Goal: Transaction & Acquisition: Purchase product/service

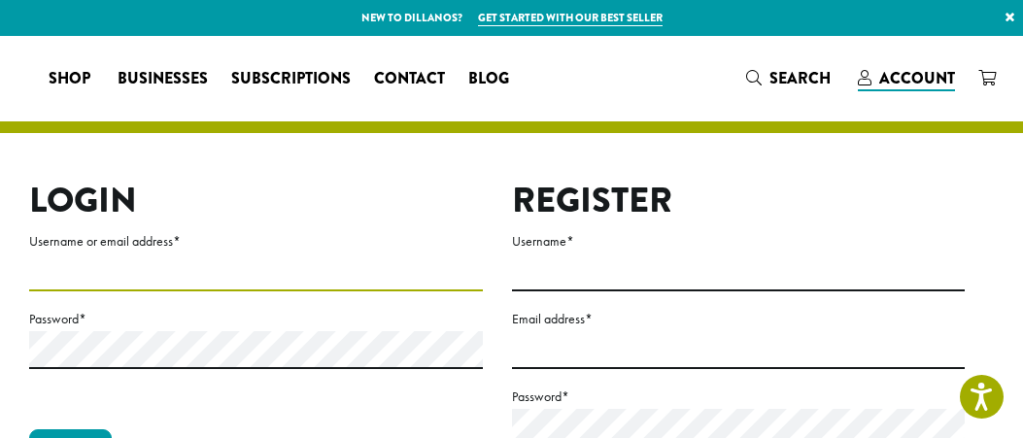
type input "**********"
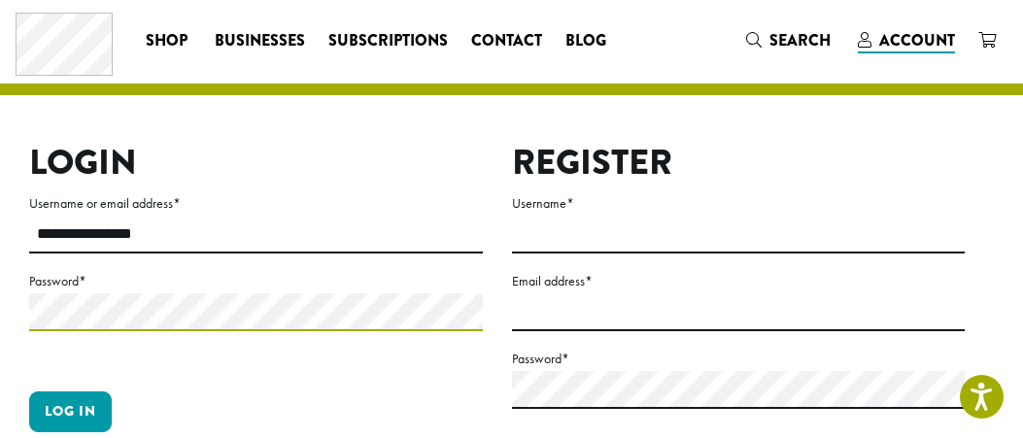
scroll to position [50, 0]
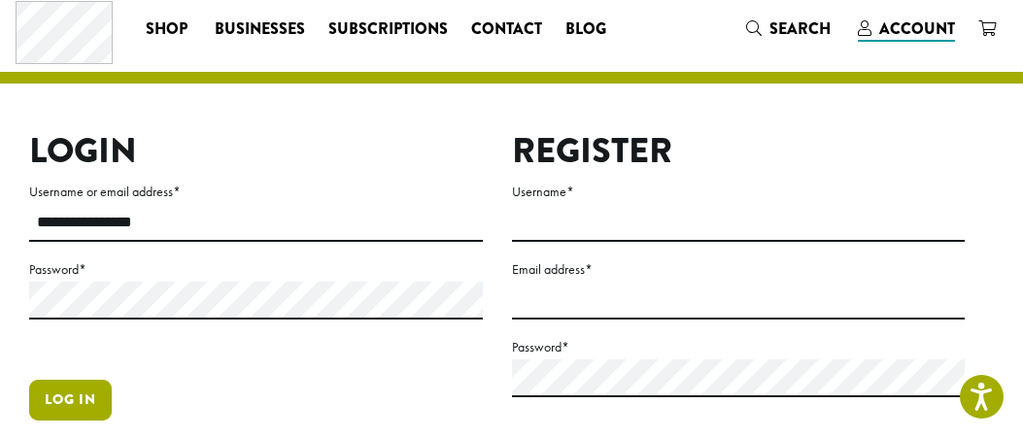
click at [68, 396] on button "Log in" at bounding box center [70, 400] width 83 height 41
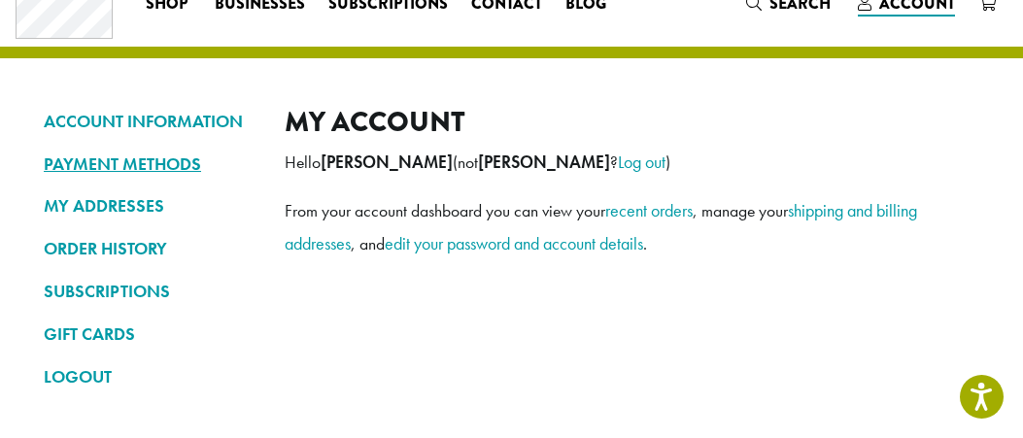
scroll to position [55, 0]
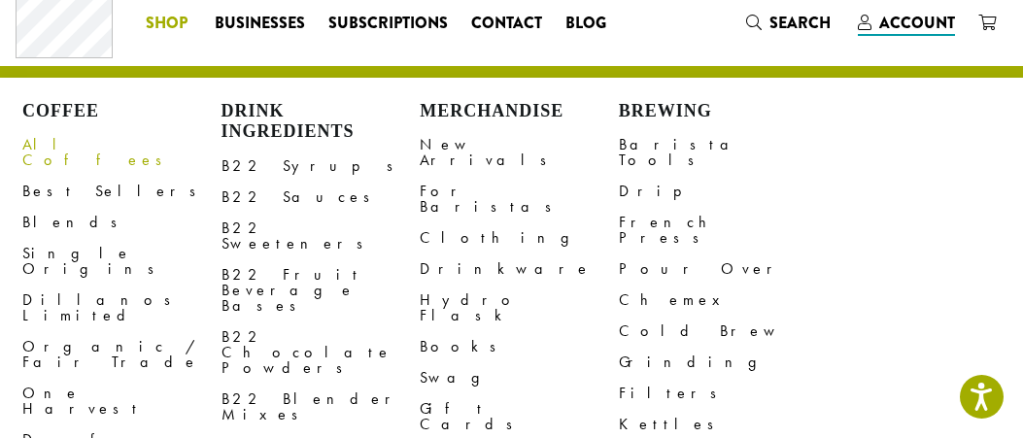
click at [81, 139] on link "All Coffees" at bounding box center [121, 152] width 199 height 47
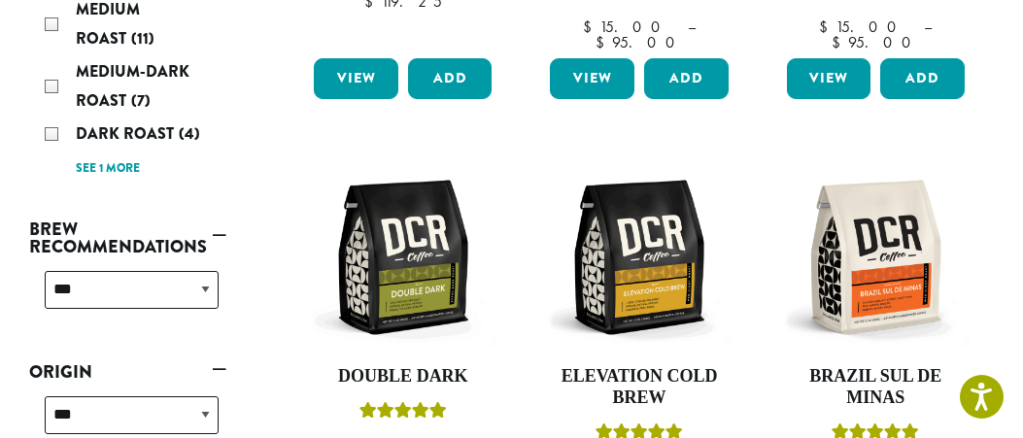
scroll to position [650, 0]
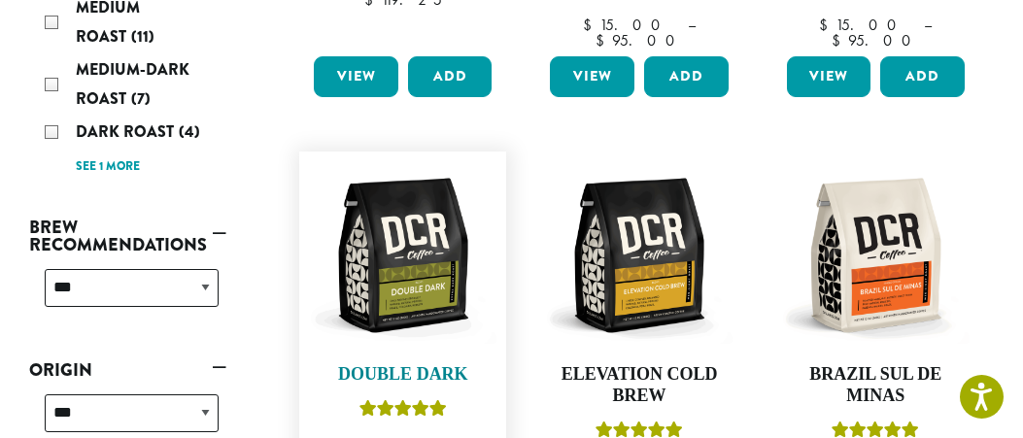
click at [413, 199] on img at bounding box center [402, 254] width 187 height 187
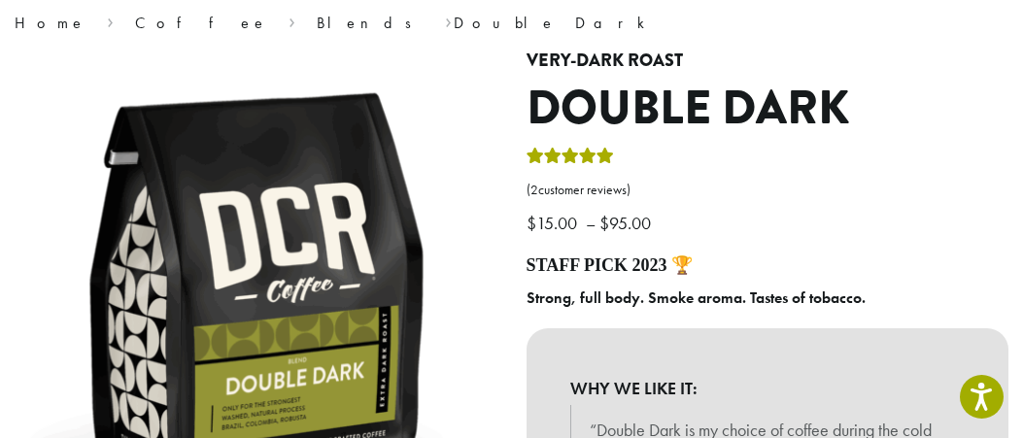
scroll to position [156, 0]
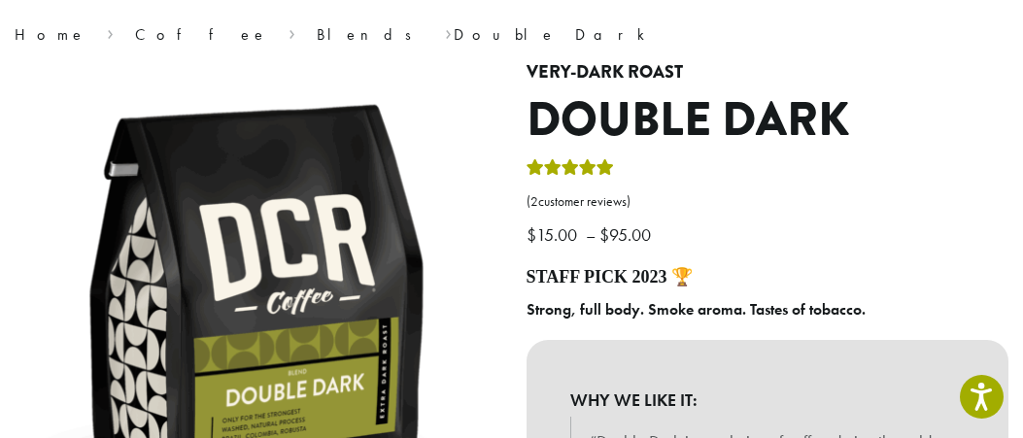
click at [566, 237] on bdi "$ 15.00" at bounding box center [553, 234] width 55 height 22
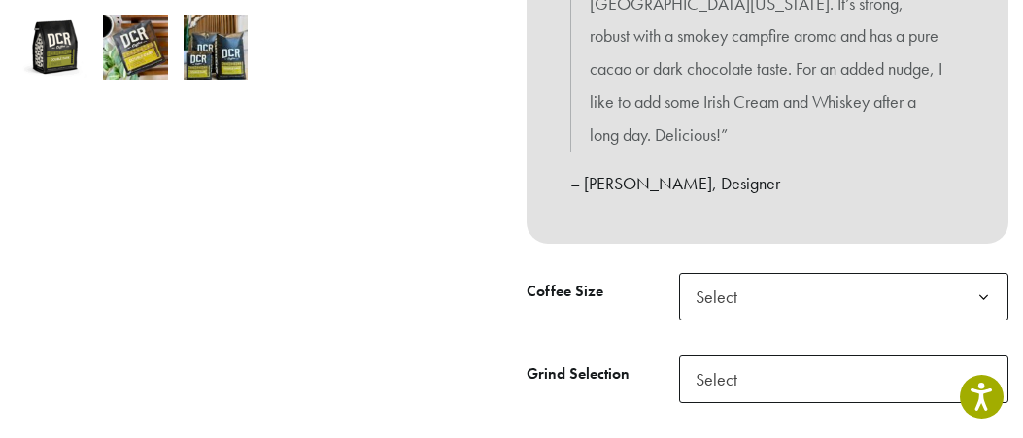
scroll to position [694, 0]
click at [985, 279] on b at bounding box center [984, 297] width 48 height 48
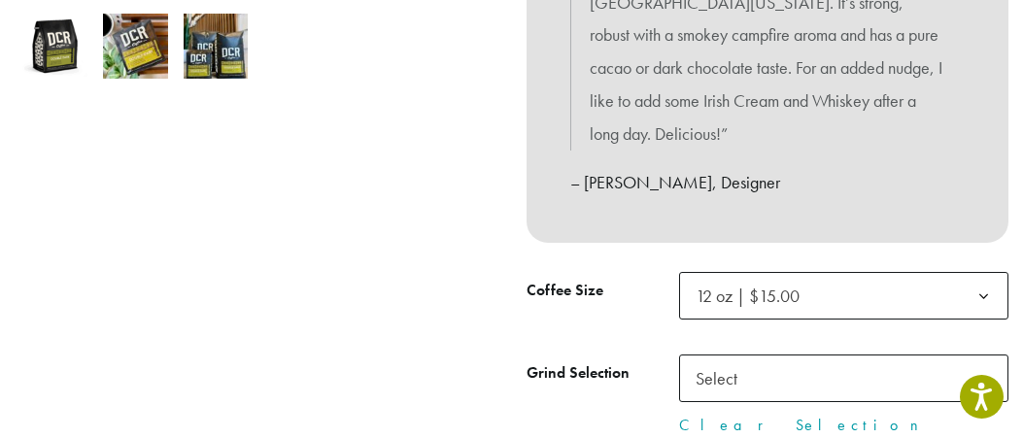
click at [987, 362] on b at bounding box center [984, 379] width 48 height 48
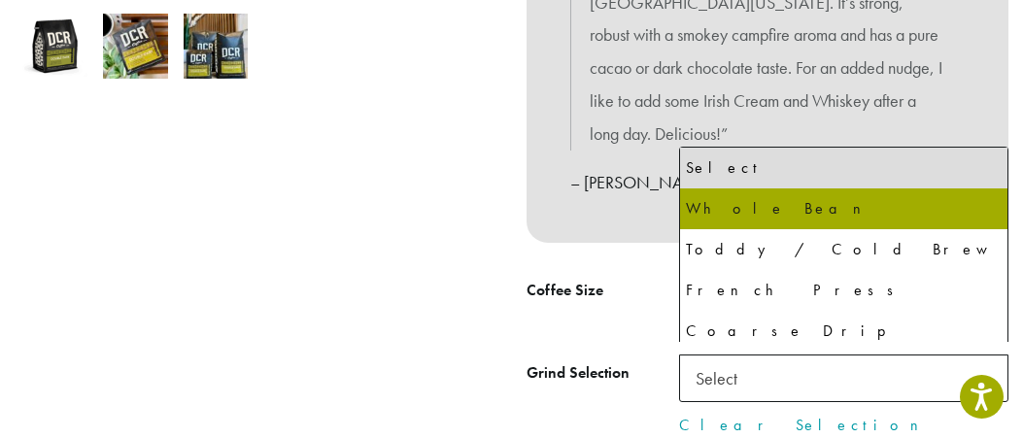
select select "*********"
select select "**********"
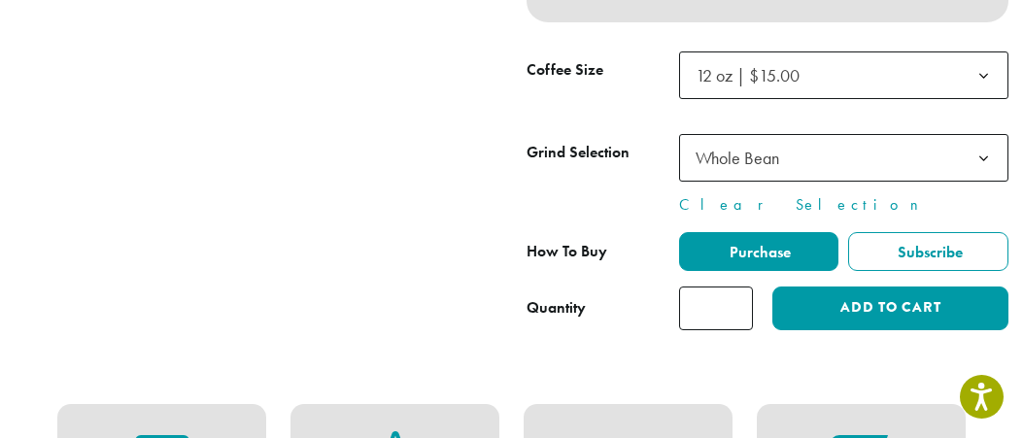
scroll to position [916, 0]
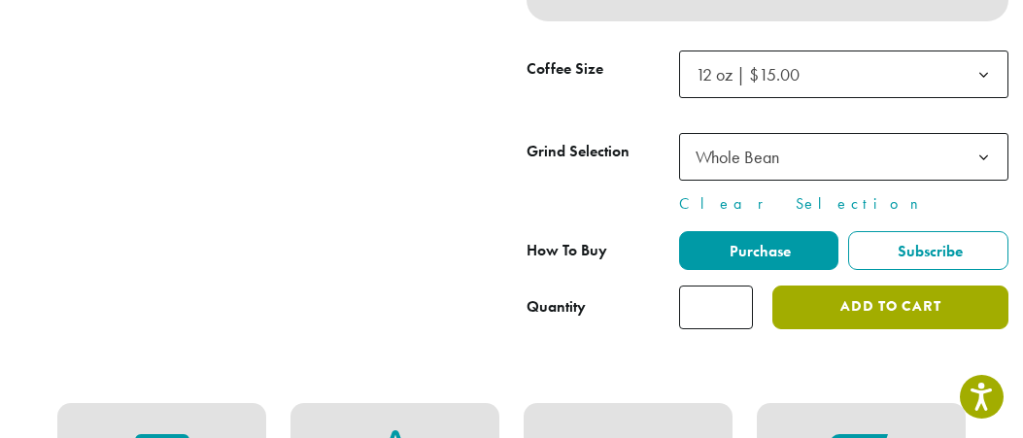
click at [838, 294] on button "Add to cart" at bounding box center [890, 308] width 236 height 44
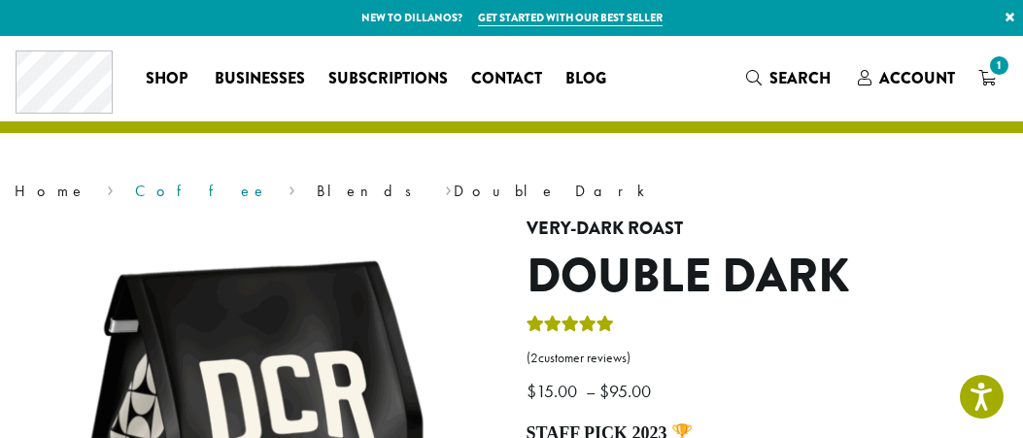
click at [135, 188] on link "Coffee" at bounding box center [201, 191] width 133 height 20
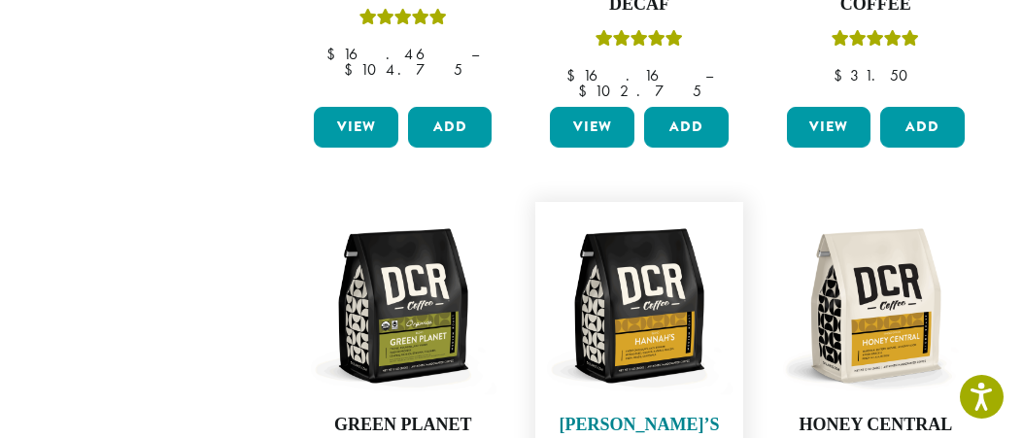
scroll to position [1485, 0]
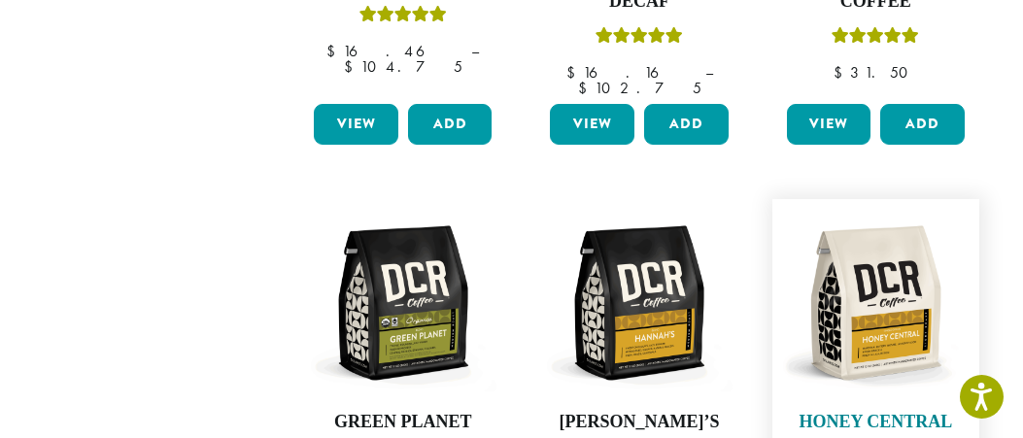
click at [865, 213] on img at bounding box center [875, 302] width 187 height 187
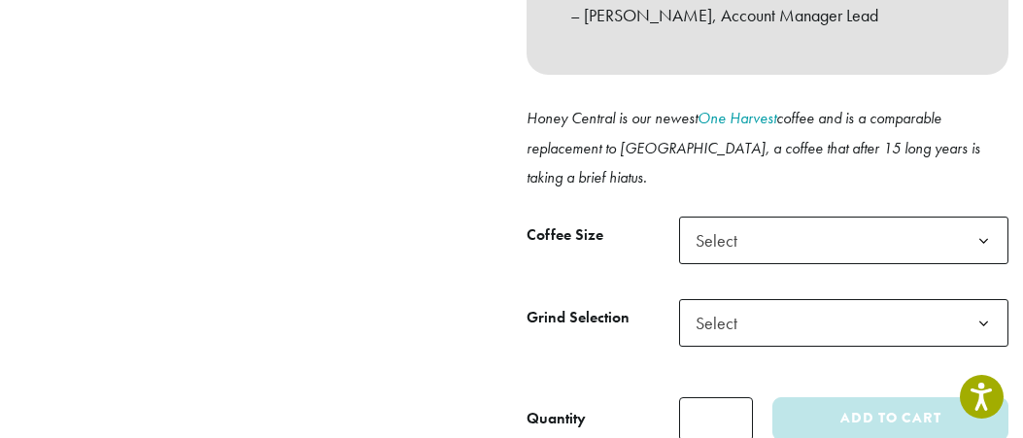
scroll to position [821, 0]
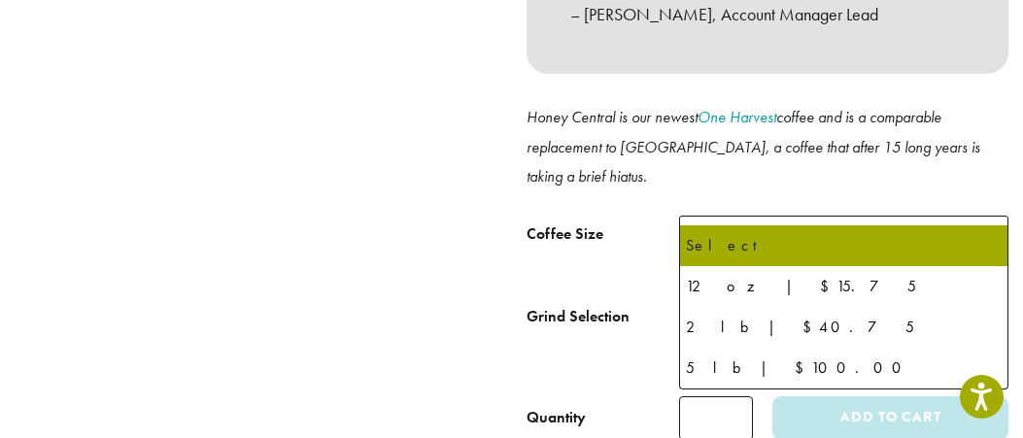
click at [985, 217] on b at bounding box center [984, 241] width 48 height 48
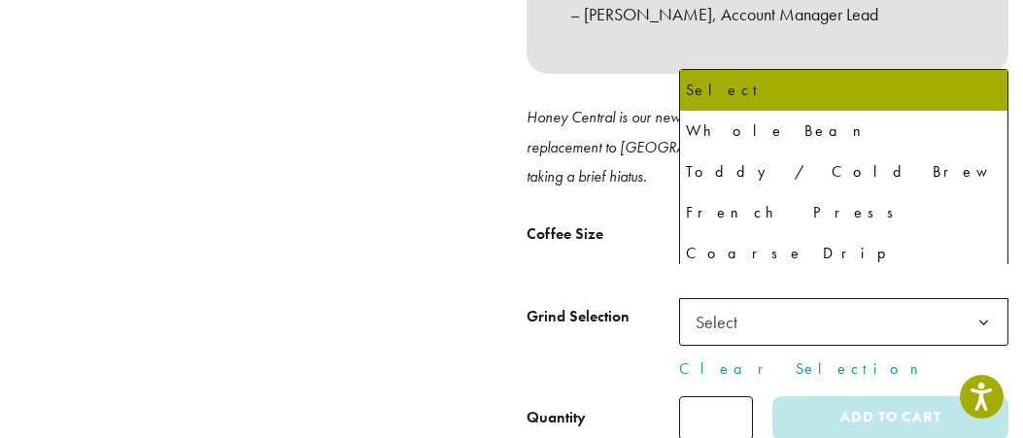
click at [785, 298] on span "Select" at bounding box center [844, 322] width 330 height 48
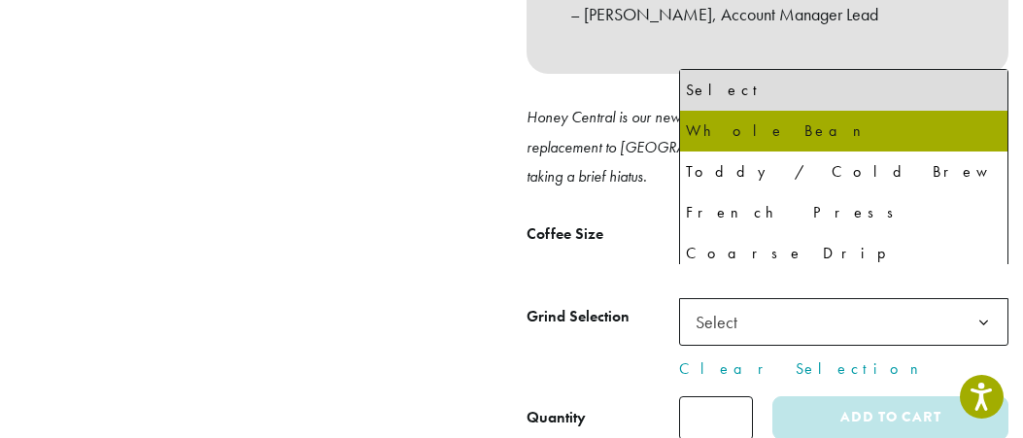
select select "**********"
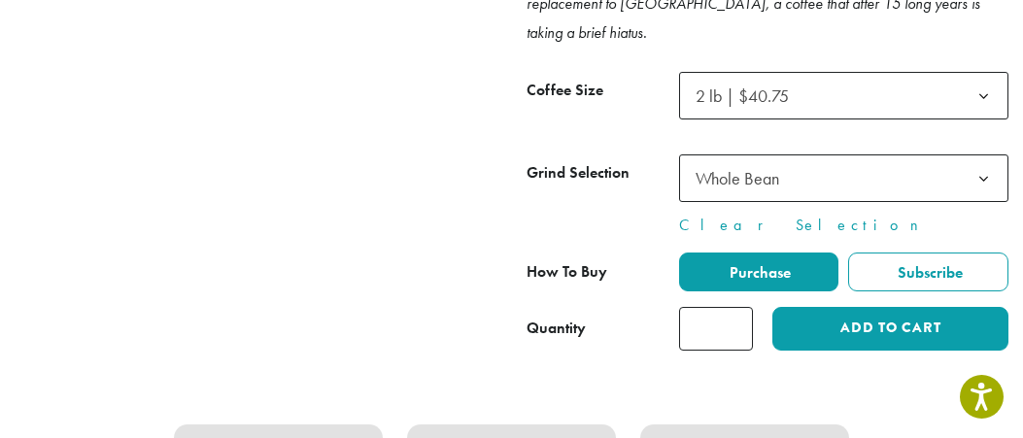
scroll to position [966, 0]
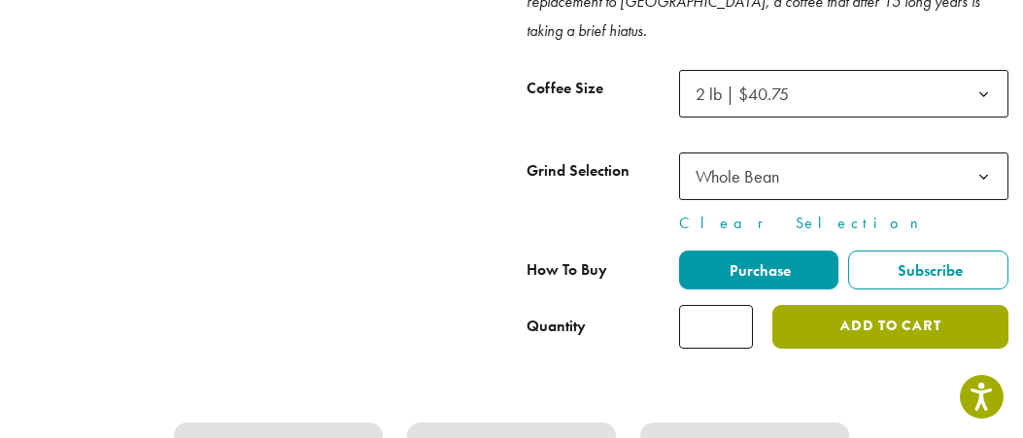
click at [836, 305] on button "Add to cart" at bounding box center [890, 327] width 236 height 44
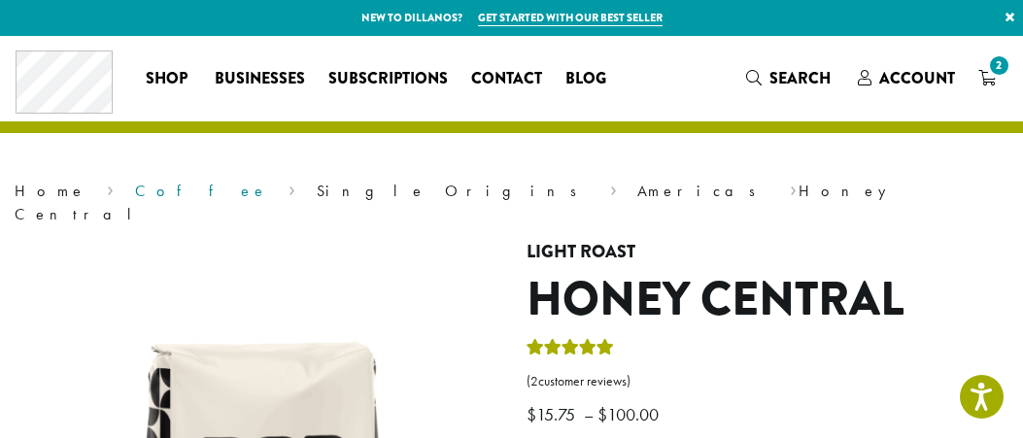
click at [135, 186] on link "Coffee" at bounding box center [201, 191] width 133 height 20
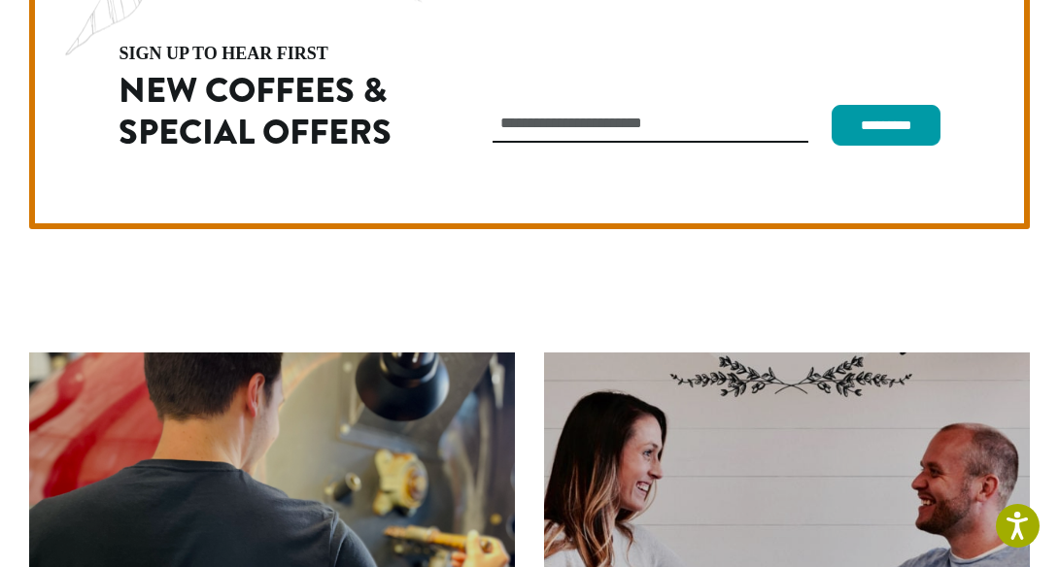
scroll to position [5497, 0]
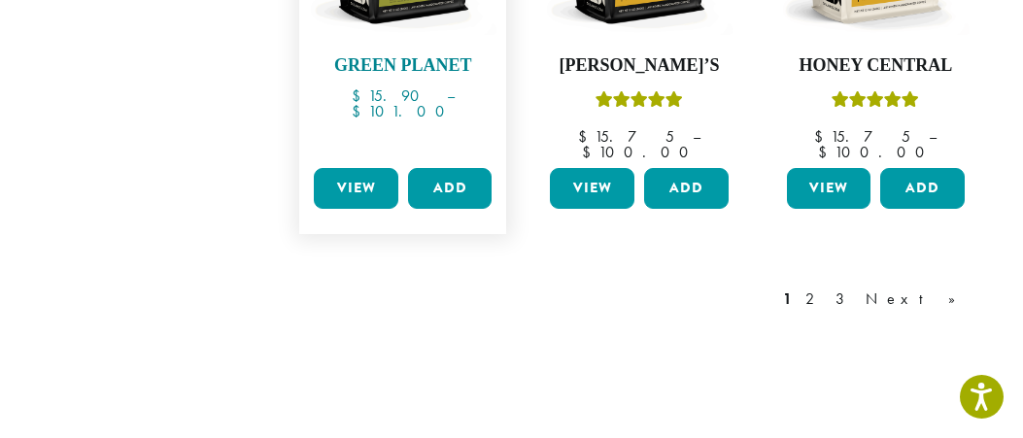
scroll to position [1870, 0]
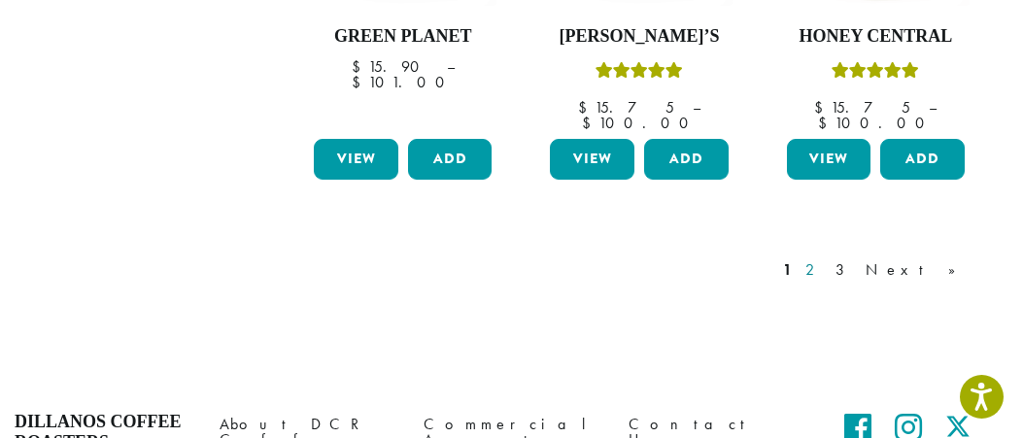
click at [825, 258] on link "2" at bounding box center [813, 269] width 24 height 23
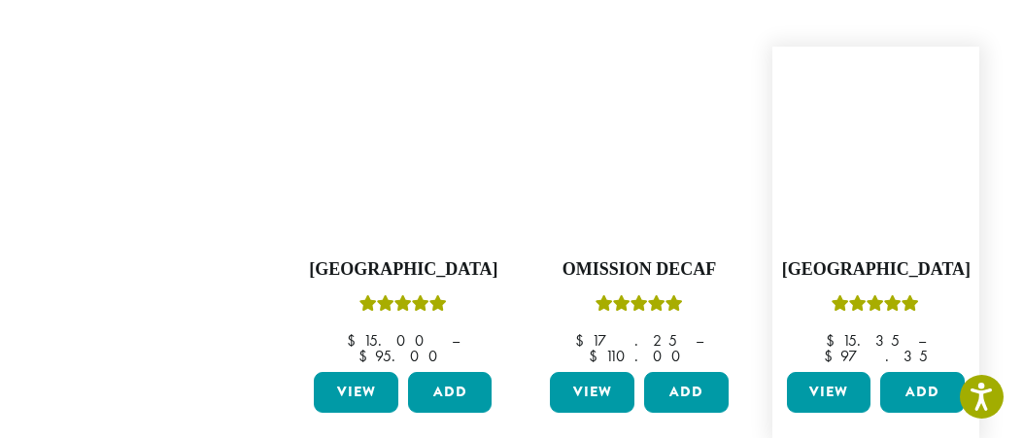
scroll to position [1680, 0]
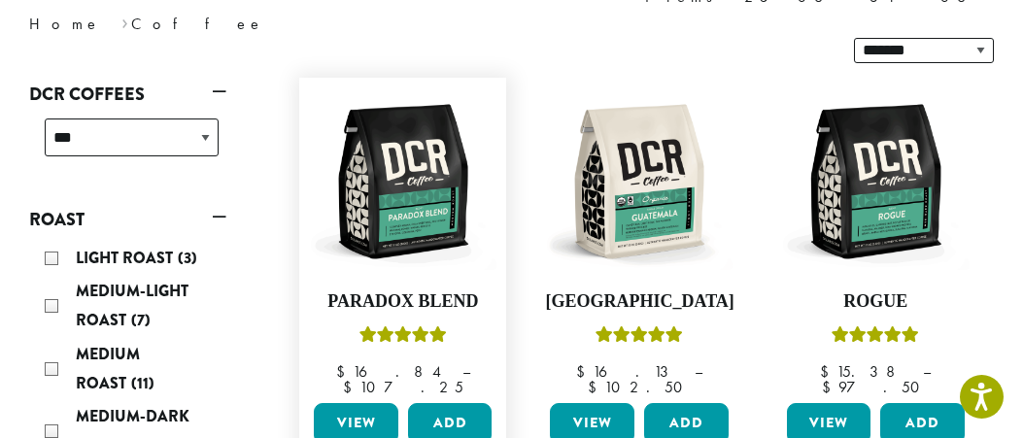
scroll to position [320, 0]
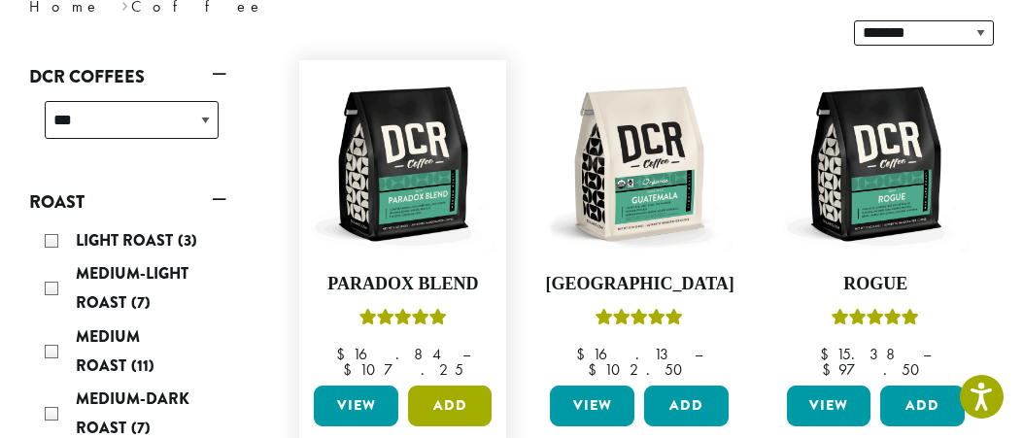
click at [432, 386] on button "Add" at bounding box center [450, 406] width 84 height 41
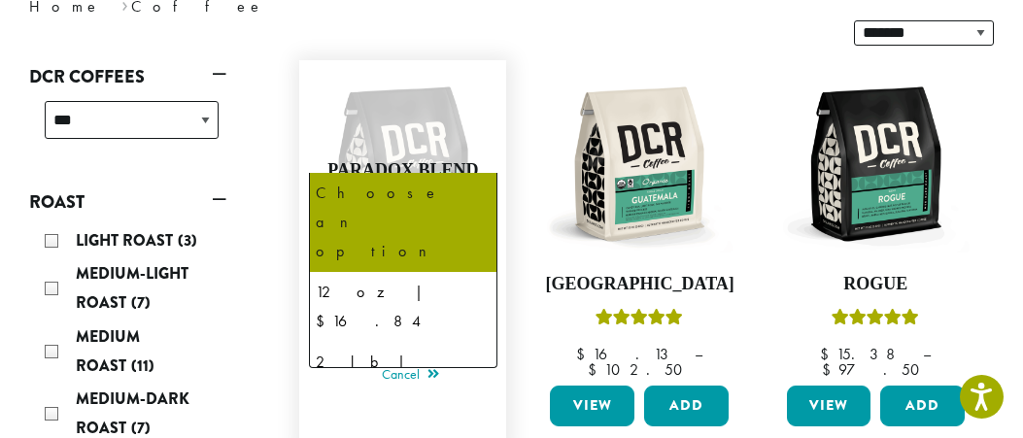
click at [473, 194] on b at bounding box center [472, 218] width 48 height 48
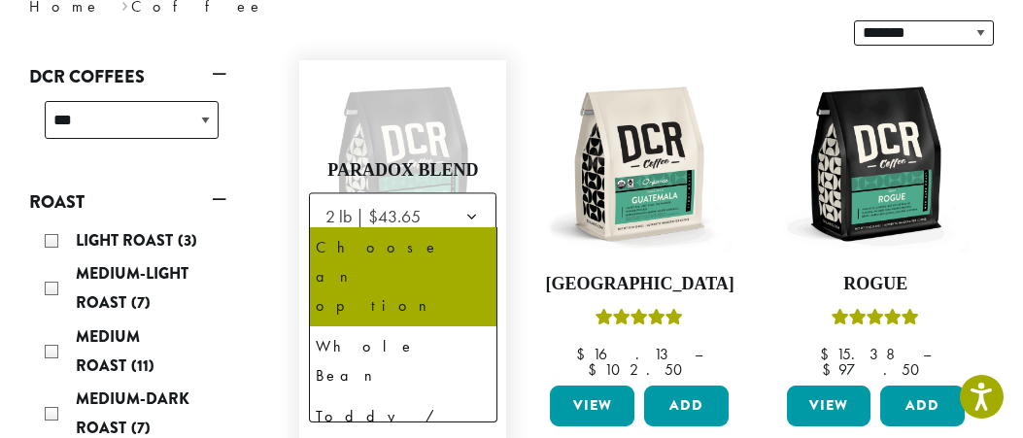
click at [475, 249] on b at bounding box center [472, 273] width 48 height 48
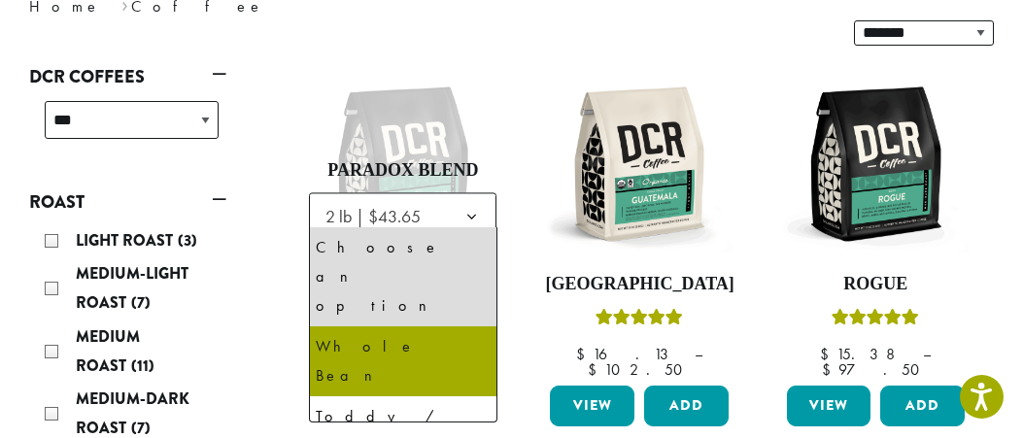
select select "**********"
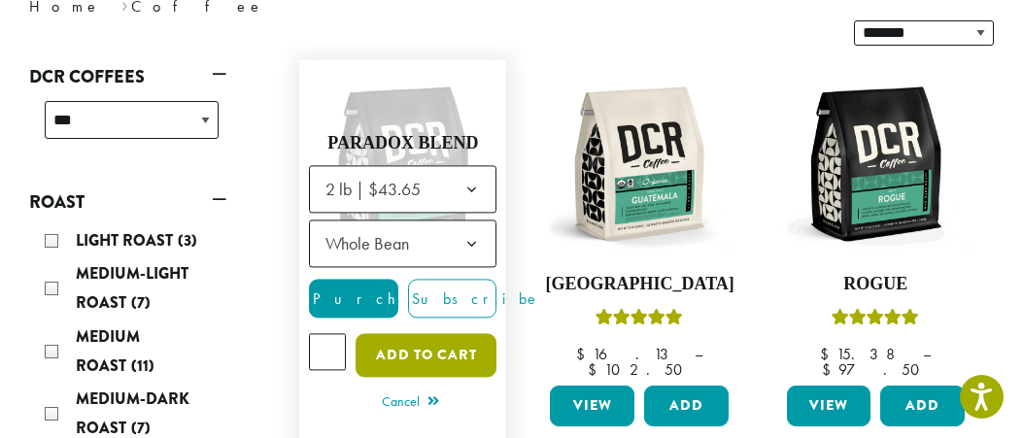
click at [406, 334] on button "Add to cart" at bounding box center [426, 356] width 142 height 44
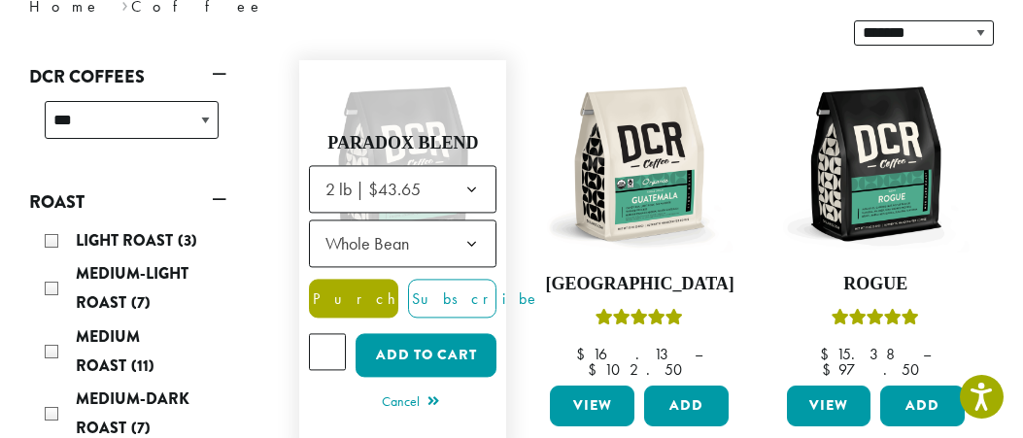
click at [364, 289] on span "Purchase" at bounding box center [392, 299] width 164 height 20
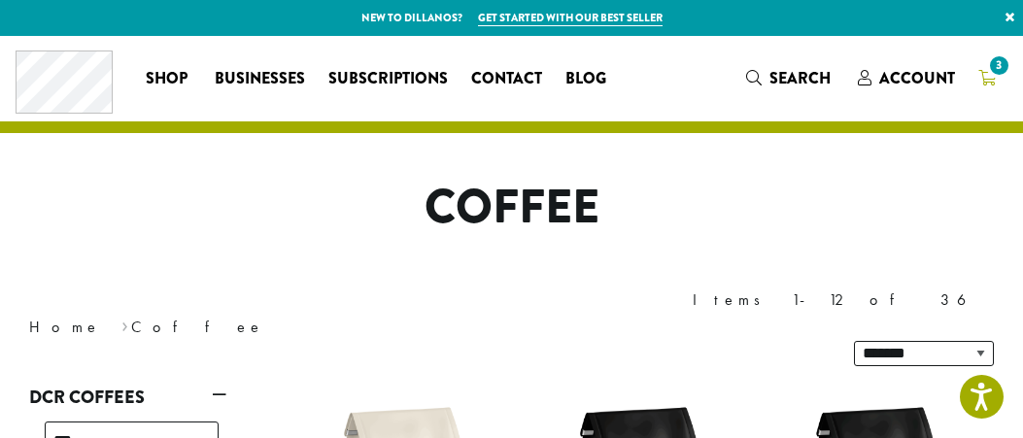
click at [998, 61] on span "3" at bounding box center [999, 65] width 26 height 26
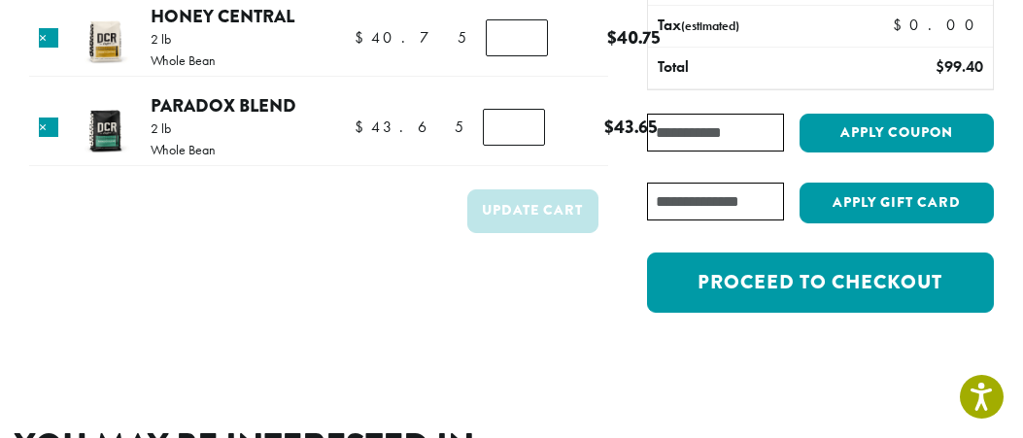
scroll to position [253, 0]
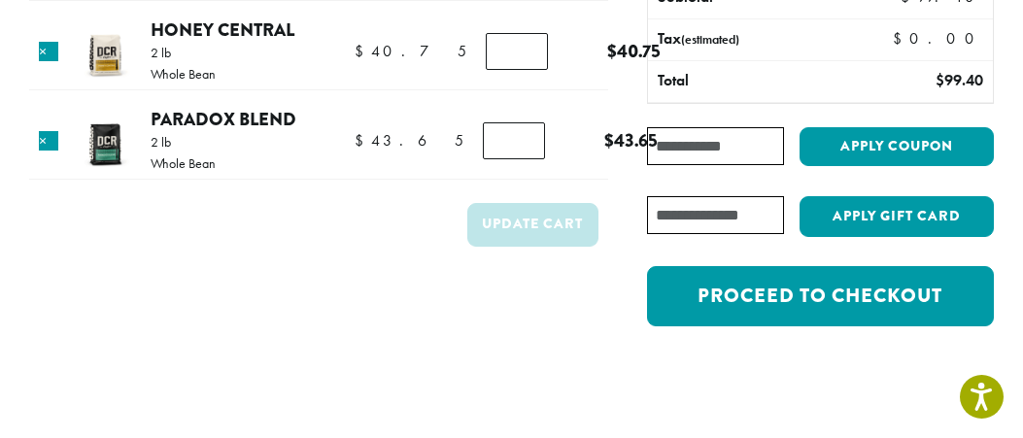
click at [762, 147] on input "Coupon:" at bounding box center [715, 146] width 137 height 38
paste input "********"
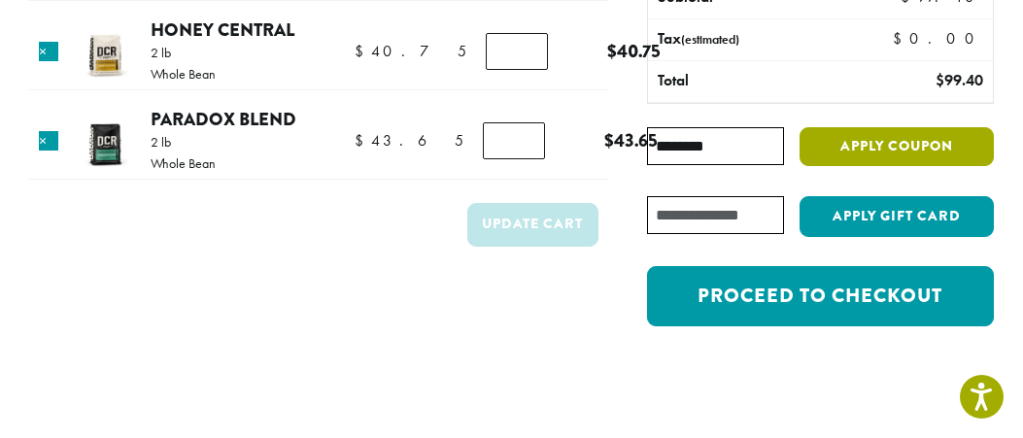
type input "********"
click at [849, 135] on button "Apply coupon" at bounding box center [896, 147] width 194 height 40
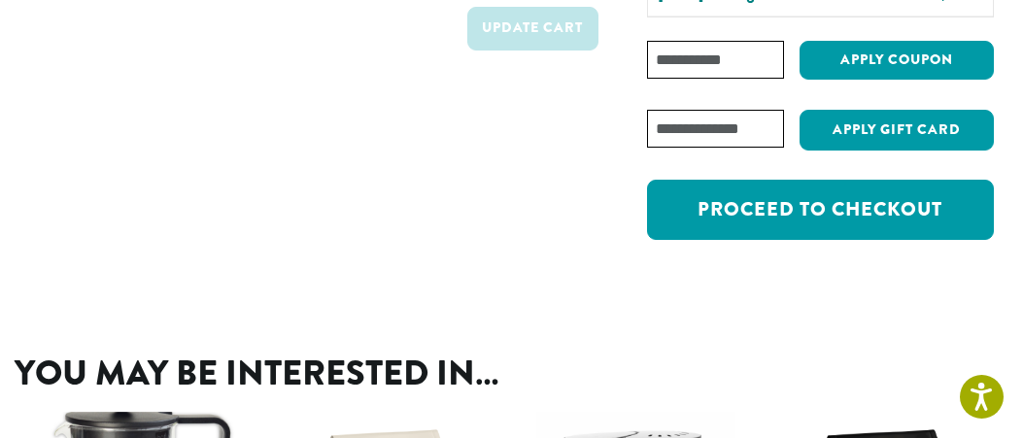
scroll to position [453, 0]
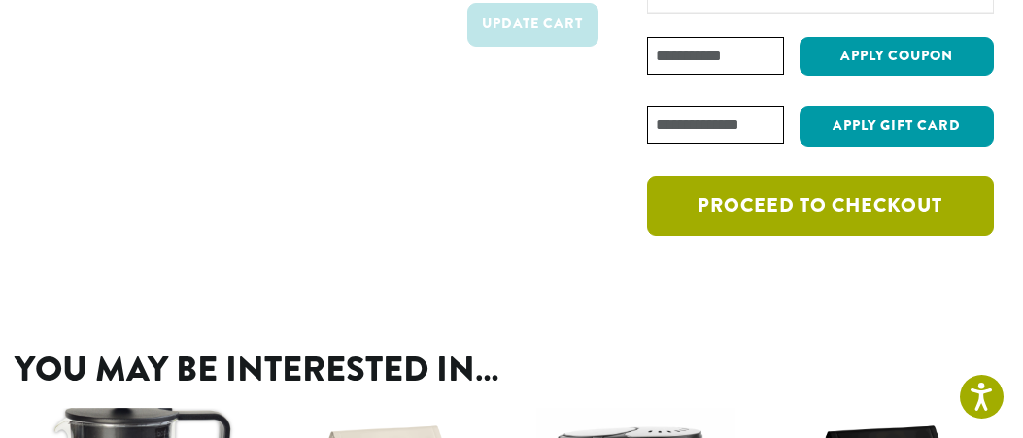
click at [859, 202] on link "Proceed to checkout" at bounding box center [820, 206] width 347 height 60
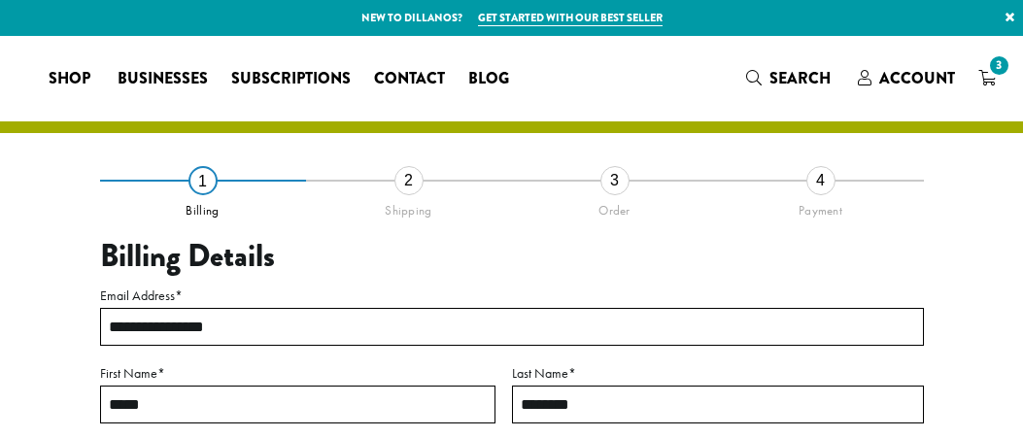
select select "**"
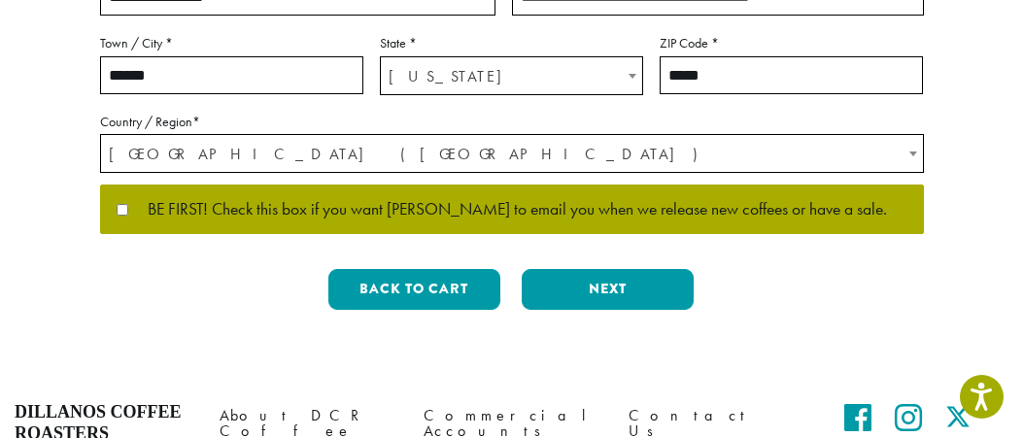
scroll to position [640, 0]
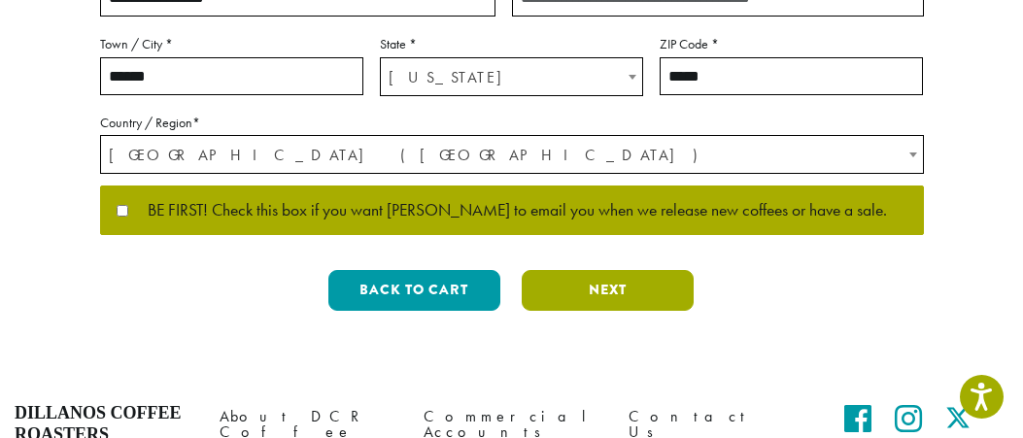
click at [607, 282] on button "Next" at bounding box center [608, 290] width 172 height 41
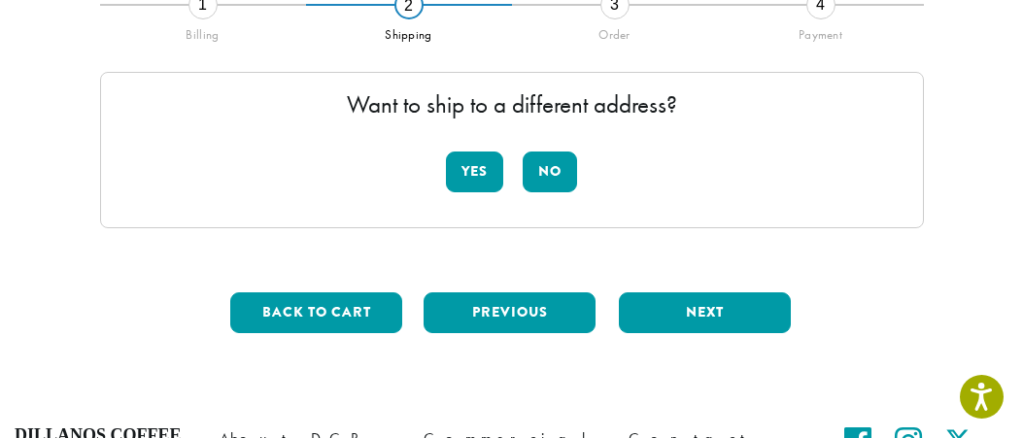
scroll to position [178, 0]
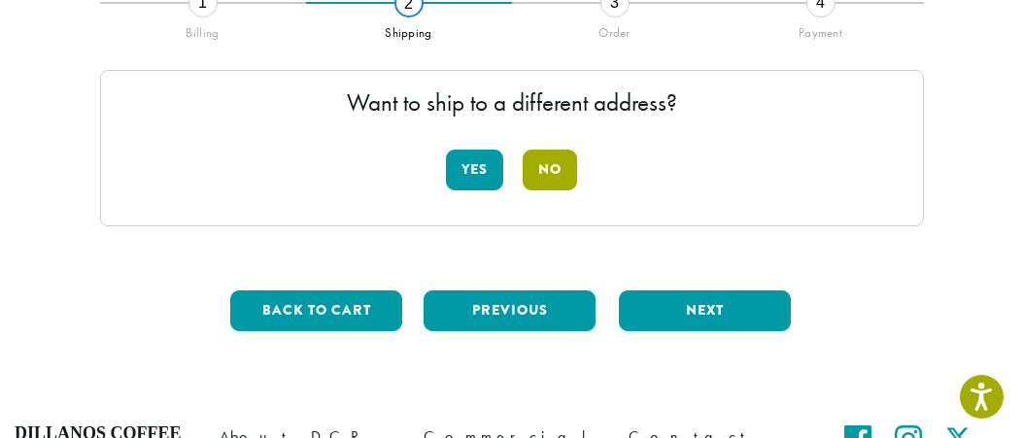
click at [554, 159] on button "No" at bounding box center [549, 170] width 54 height 41
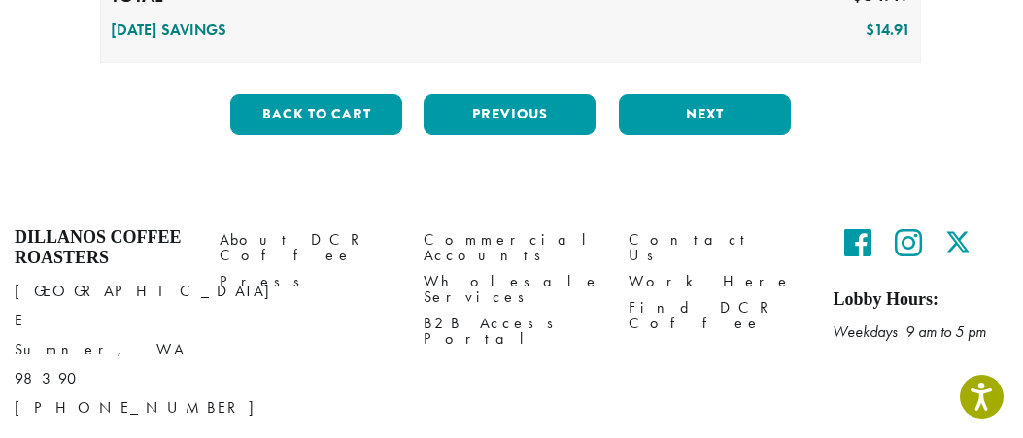
scroll to position [742, 0]
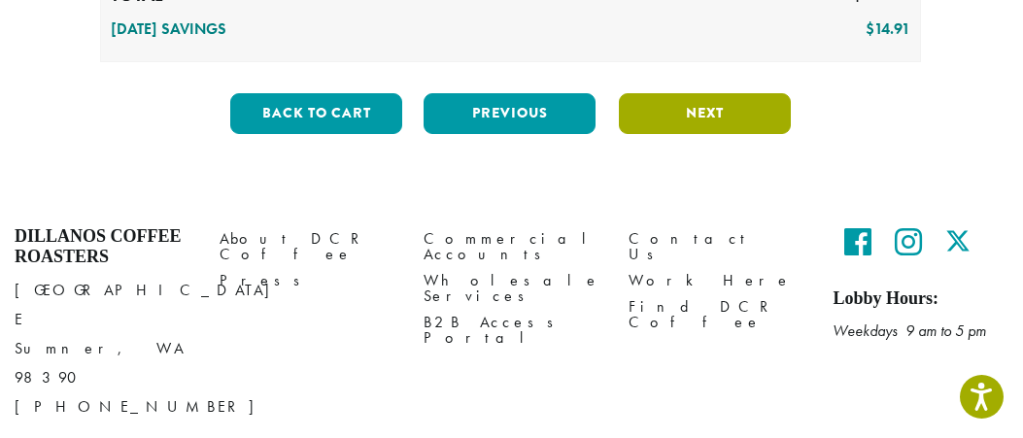
click at [715, 107] on button "Next" at bounding box center [705, 113] width 172 height 41
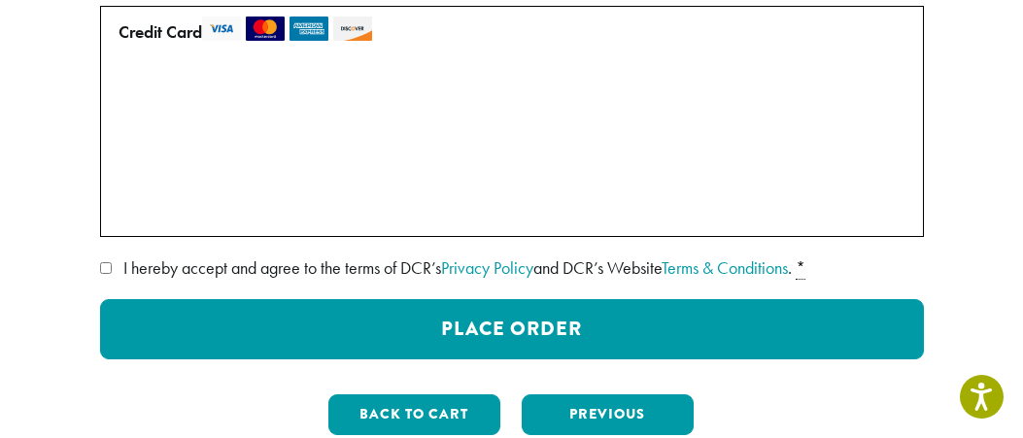
scroll to position [338, 0]
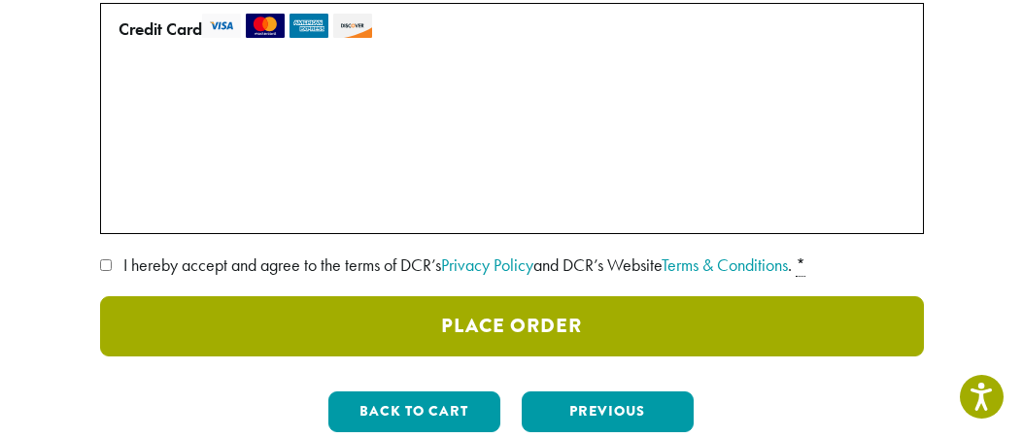
click at [361, 310] on button "Place Order" at bounding box center [512, 326] width 824 height 60
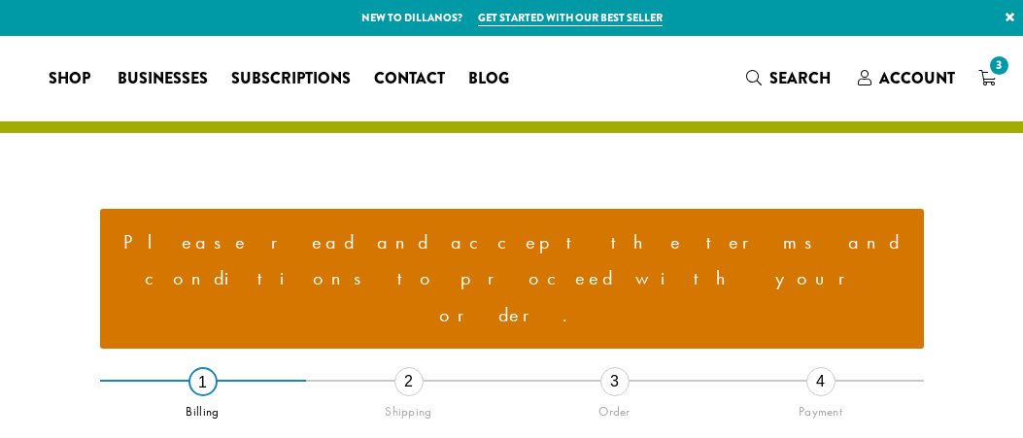
select select "**"
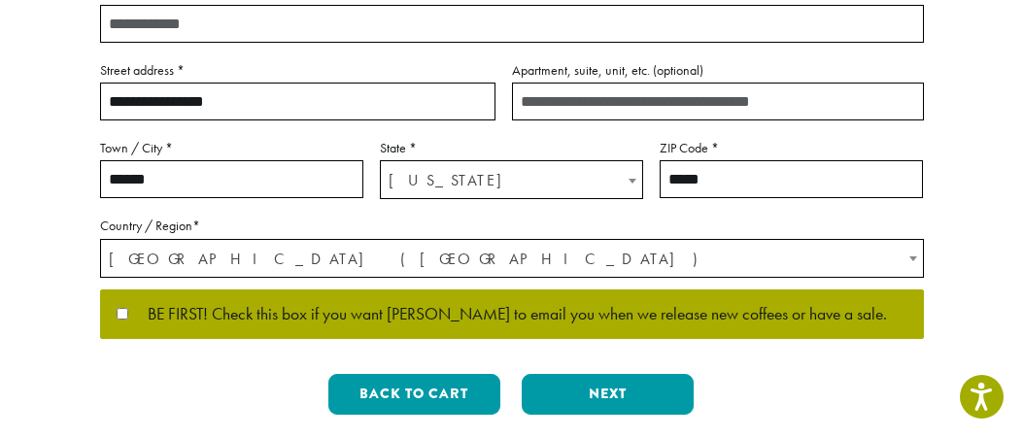
scroll to position [738, 0]
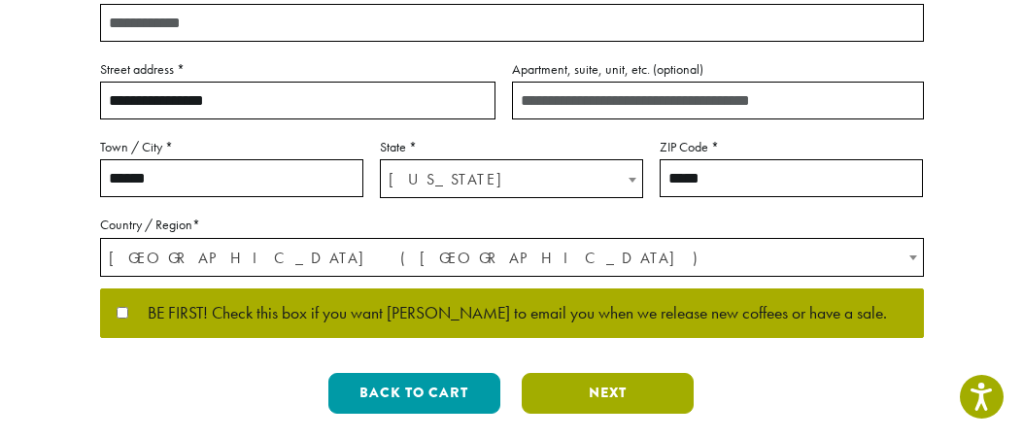
click at [564, 373] on button "Next" at bounding box center [608, 393] width 172 height 41
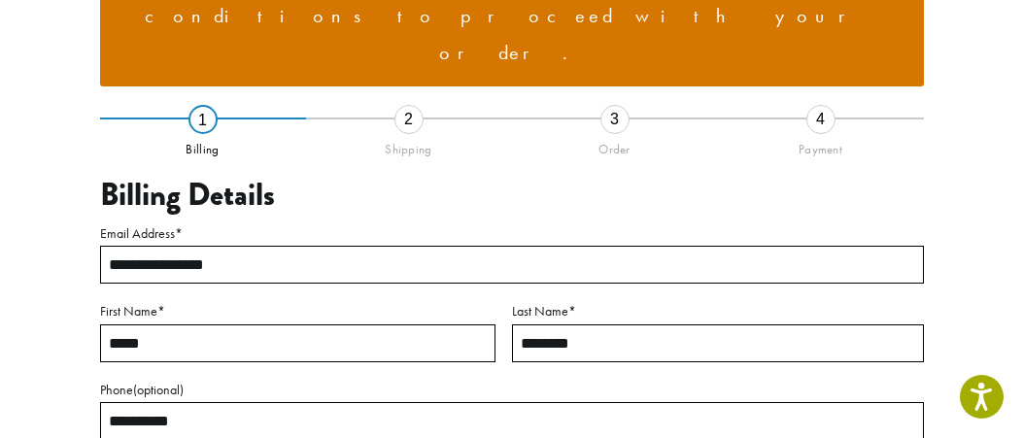
scroll to position [238, 0]
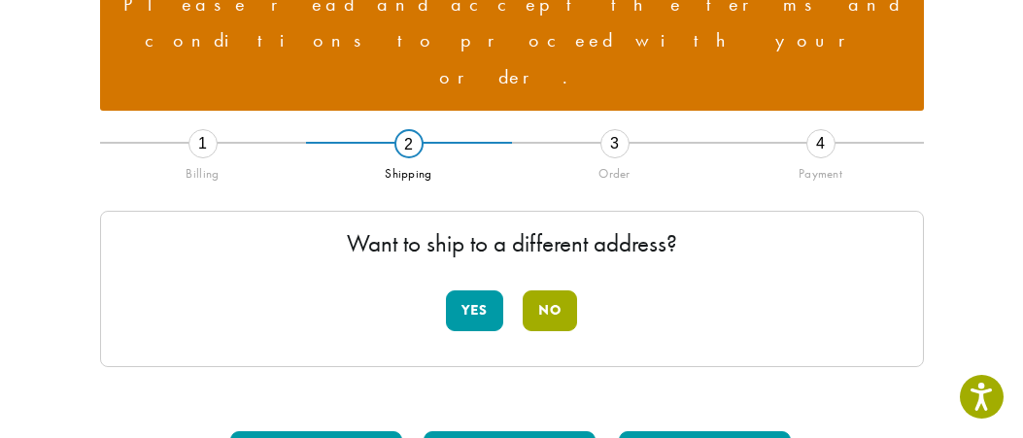
click at [556, 290] on button "No" at bounding box center [549, 310] width 54 height 41
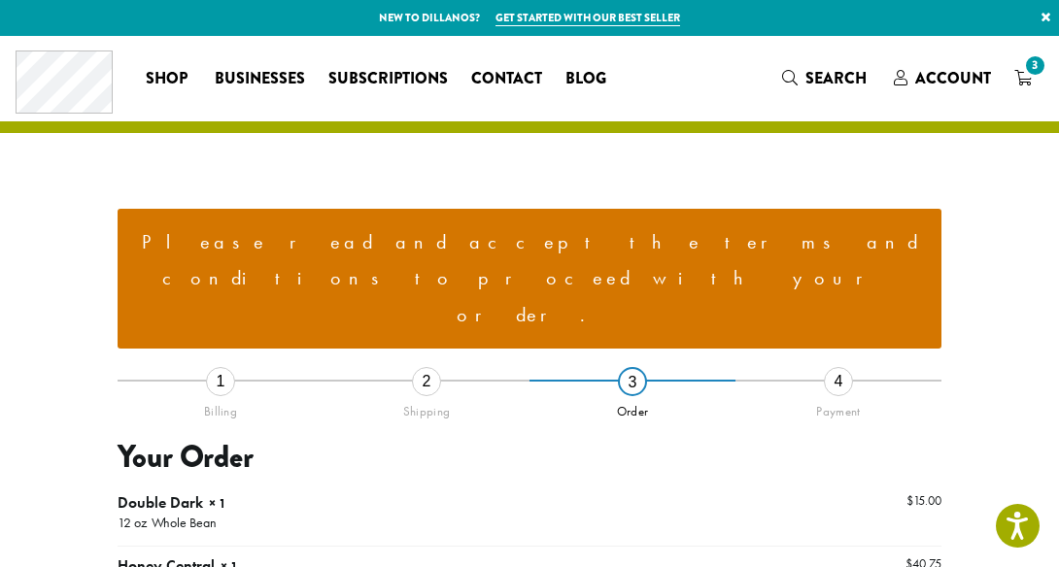
scroll to position [0, 0]
click at [828, 367] on div "4" at bounding box center [838, 381] width 29 height 29
click at [220, 367] on div "1" at bounding box center [220, 381] width 29 height 29
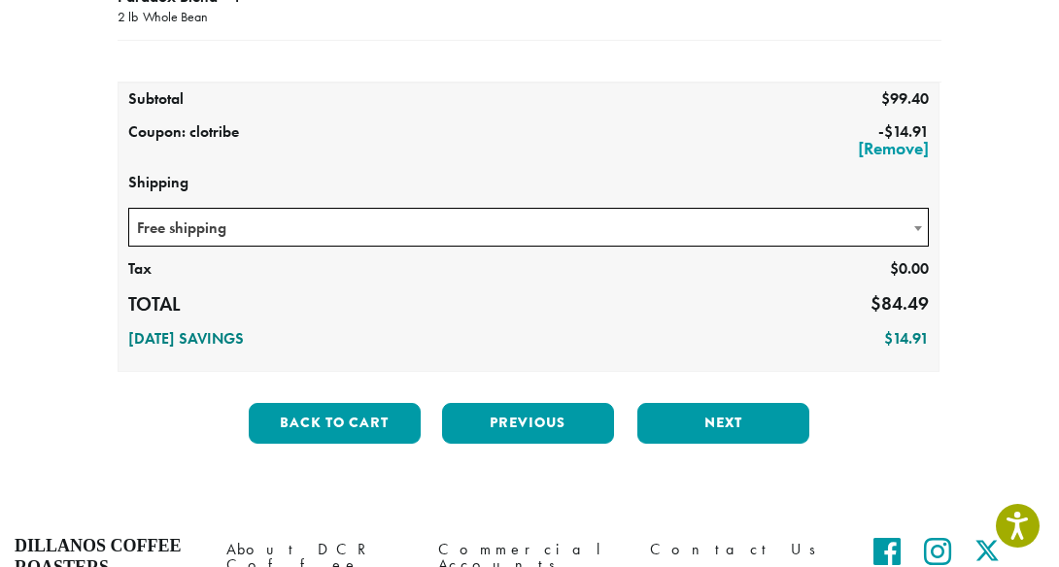
scroll to position [633, 0]
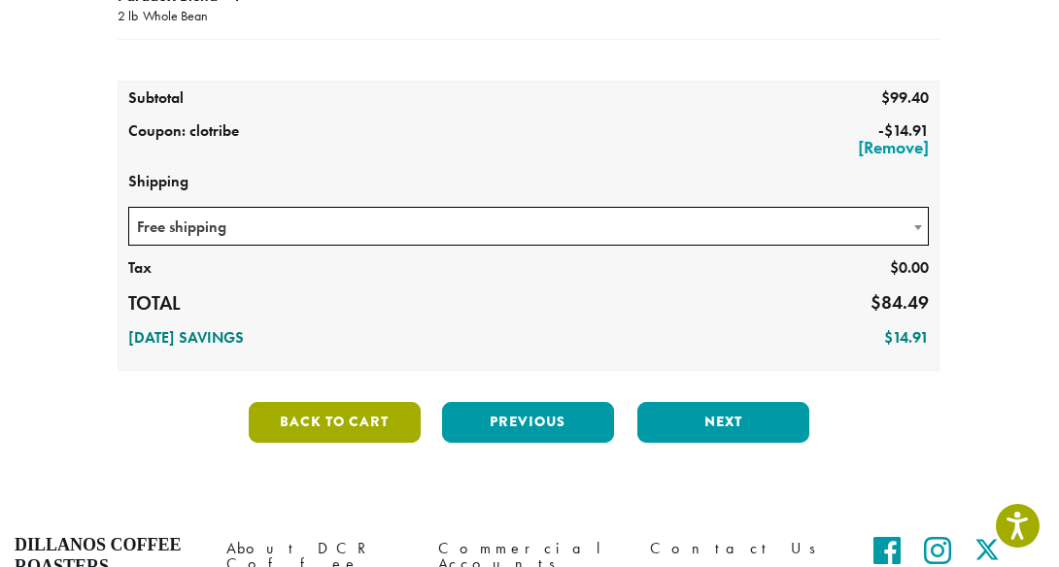
click at [374, 402] on button "Back to cart" at bounding box center [335, 422] width 172 height 41
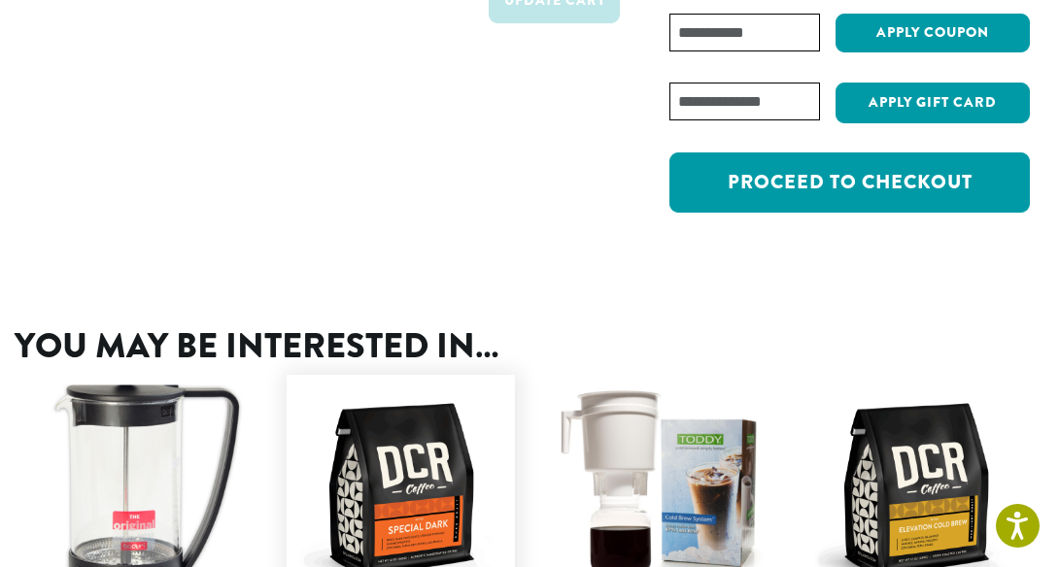
scroll to position [468, 0]
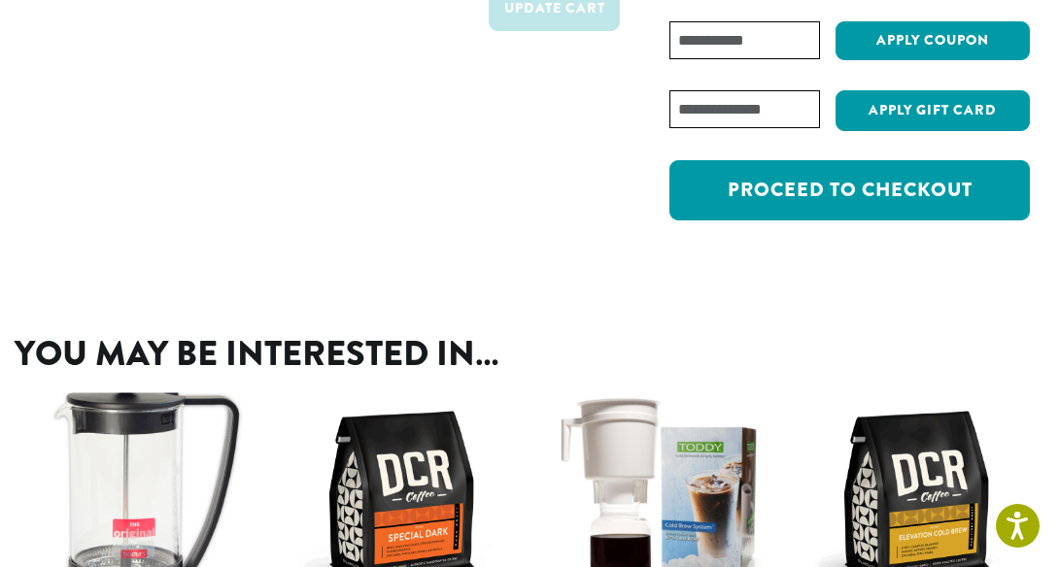
click at [724, 40] on input "Coupon:" at bounding box center [744, 40] width 151 height 38
paste input "********"
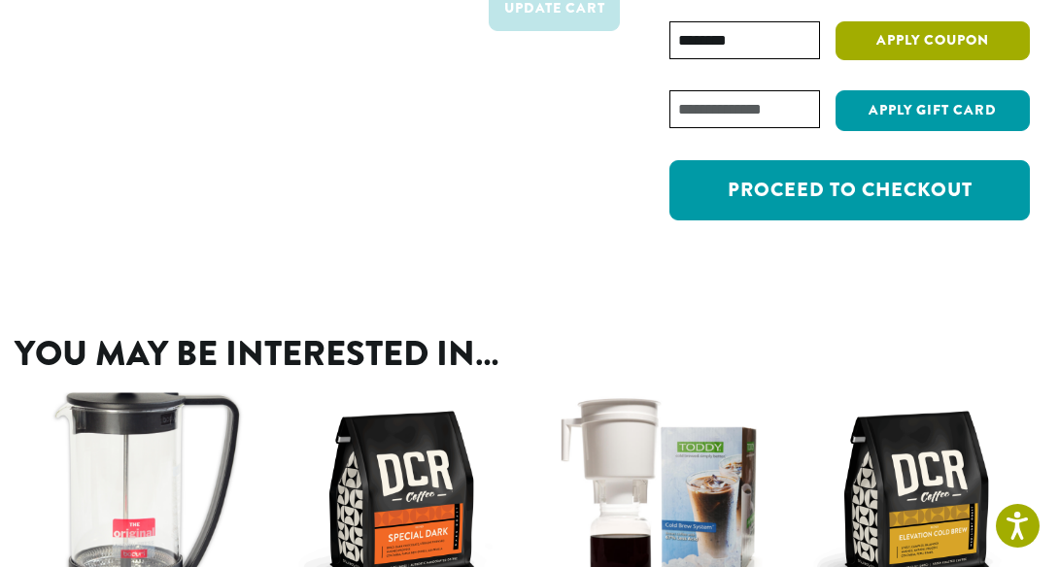
type input "********"
click at [900, 35] on button "Apply coupon" at bounding box center [932, 41] width 194 height 40
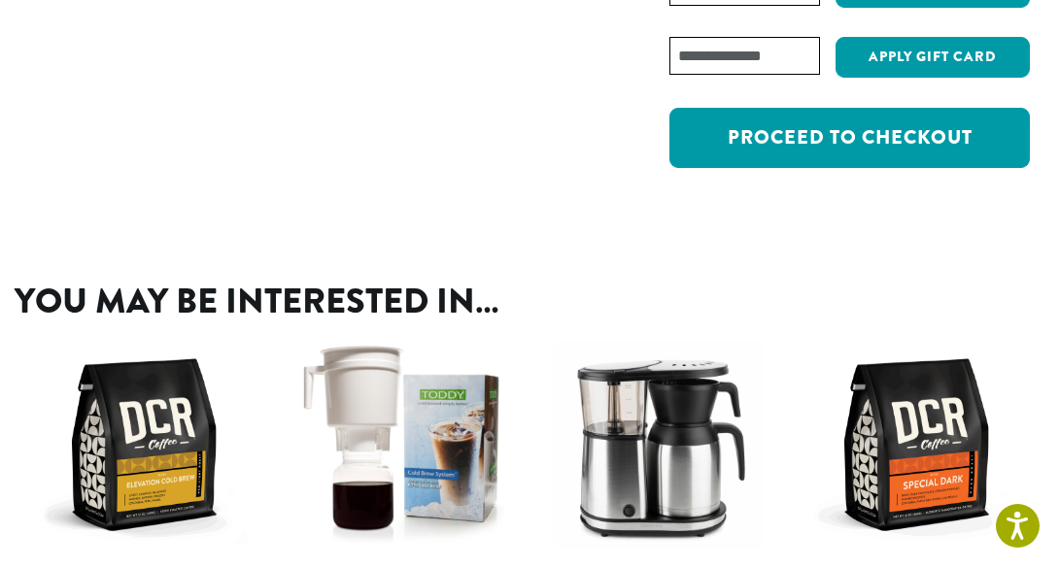
scroll to position [639, 0]
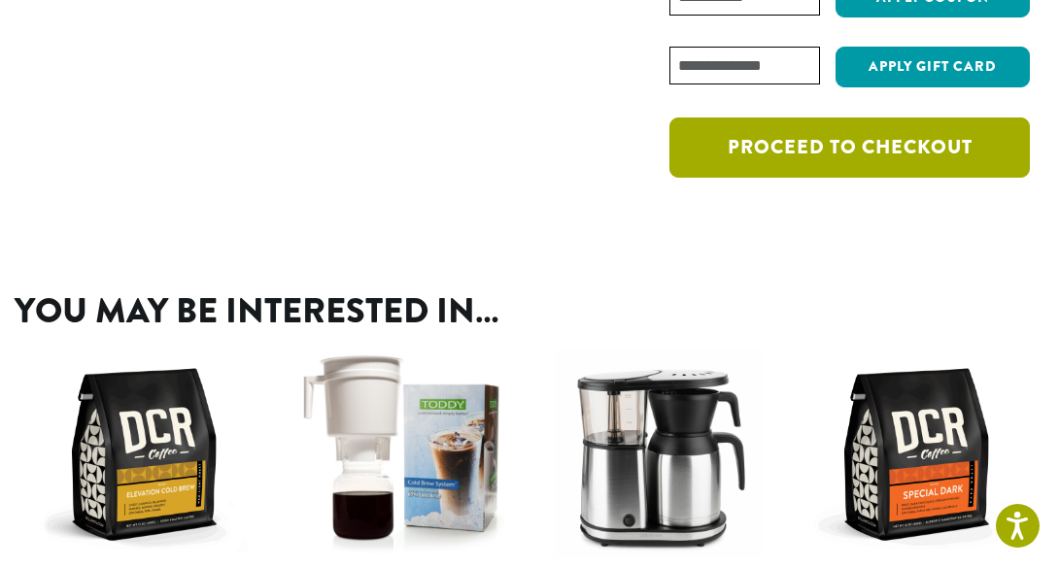
click at [777, 142] on link "Proceed to checkout" at bounding box center [849, 148] width 360 height 60
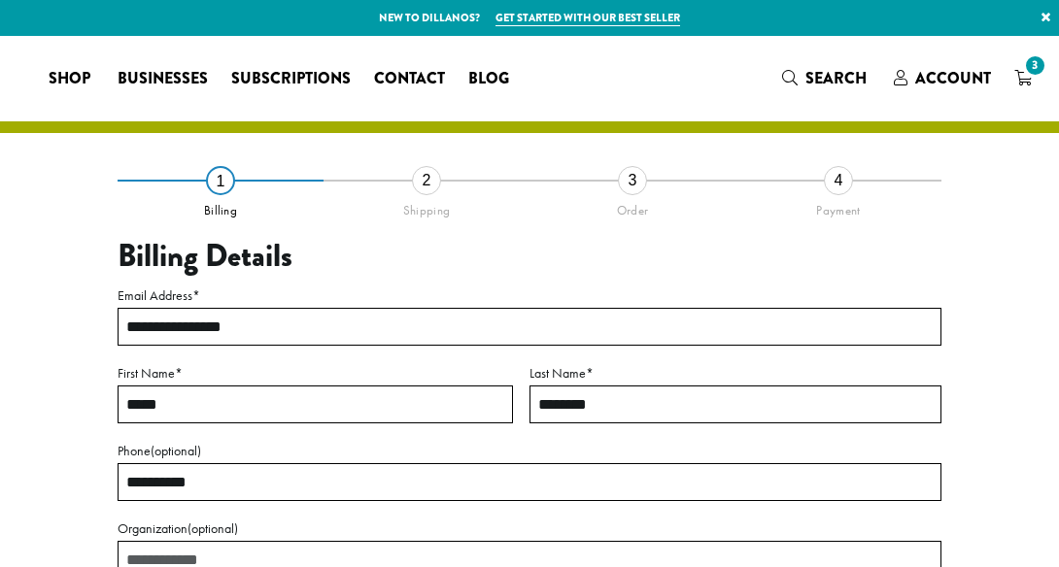
select select "**"
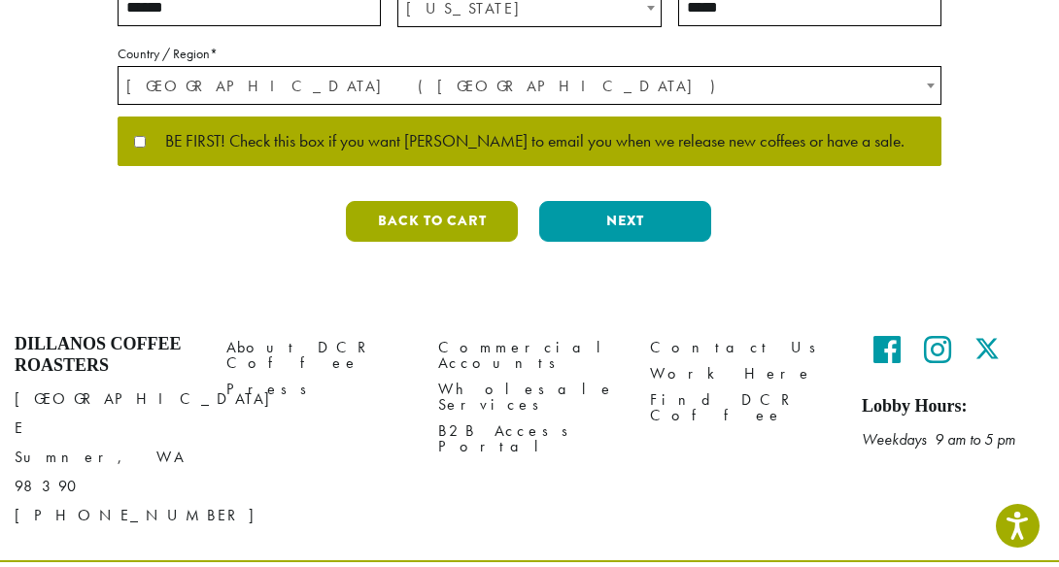
scroll to position [708, 0]
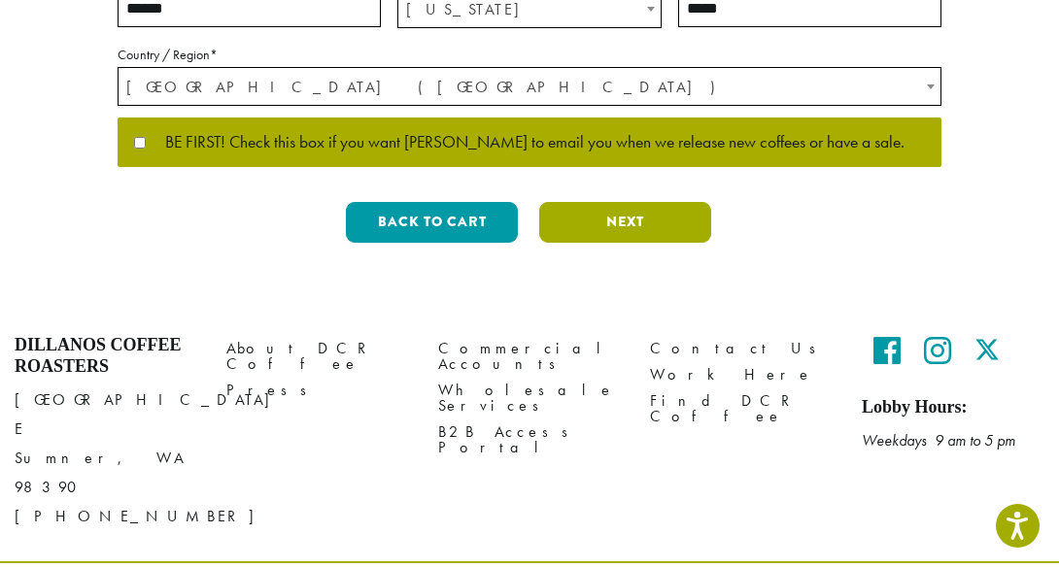
click at [591, 219] on button "Next" at bounding box center [625, 222] width 172 height 41
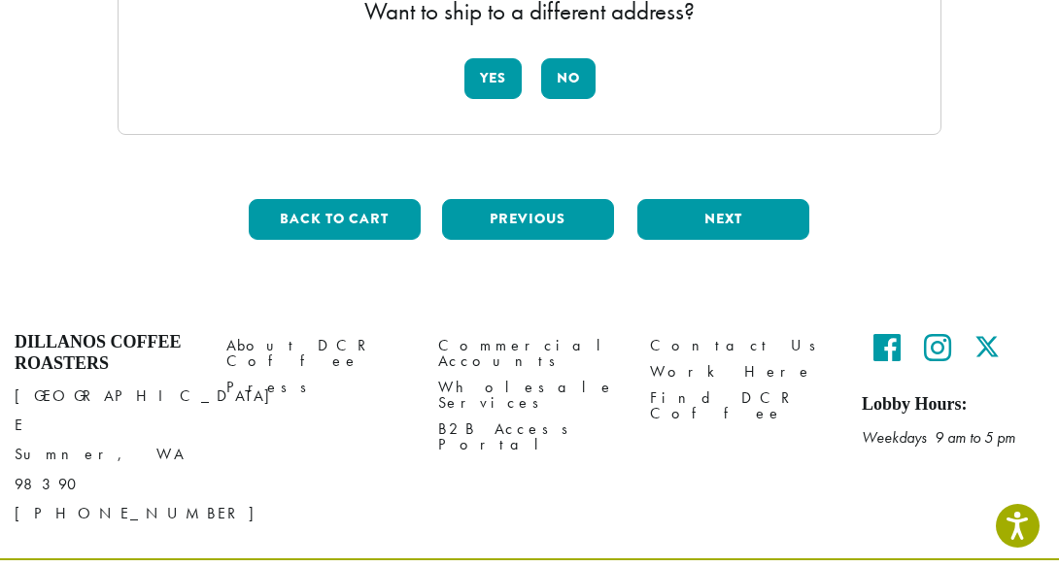
scroll to position [268, 0]
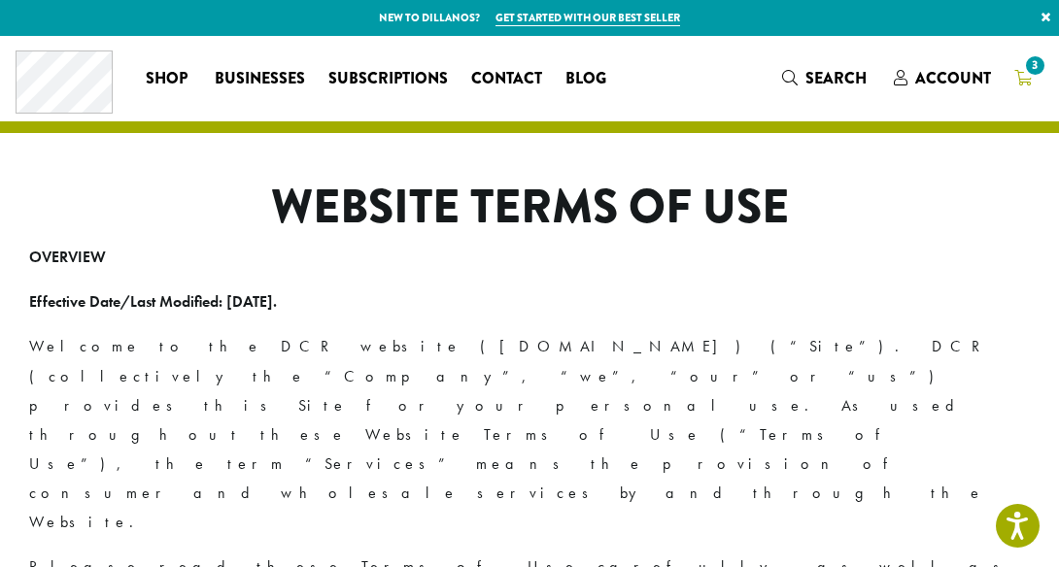
click at [1031, 68] on span "3" at bounding box center [1035, 65] width 26 height 26
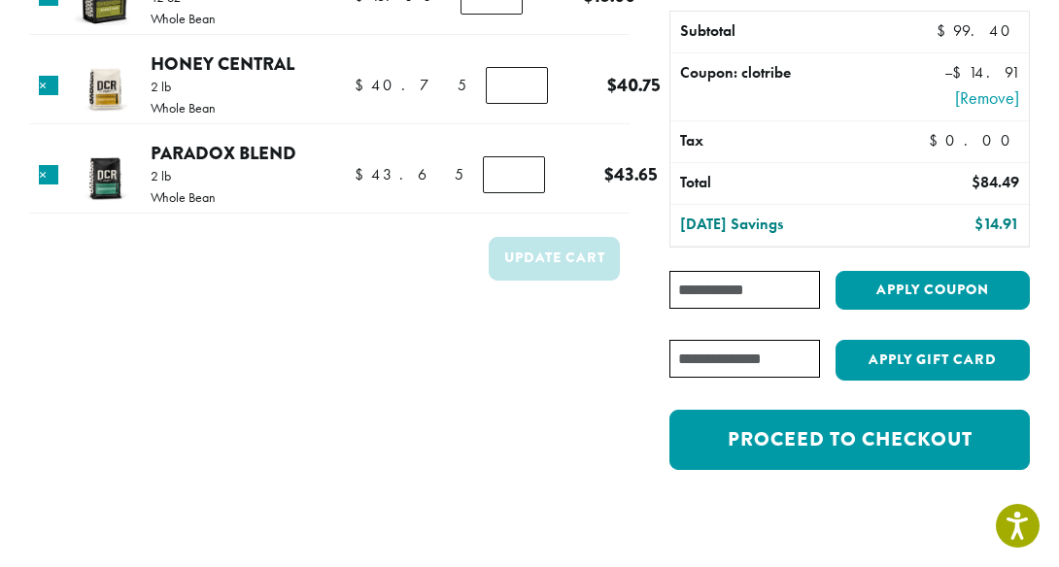
scroll to position [221, 0]
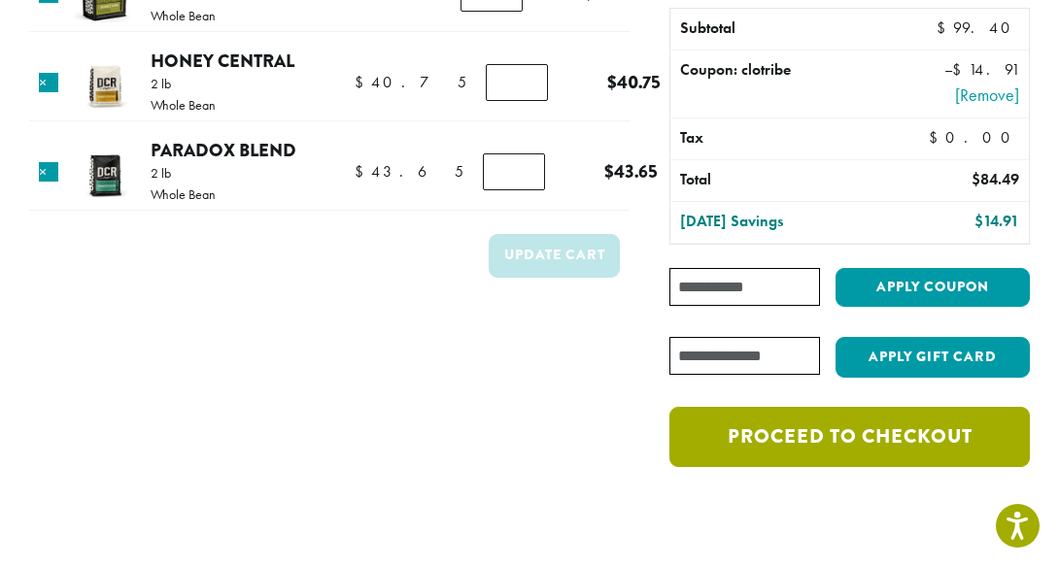
click at [859, 435] on link "Proceed to checkout" at bounding box center [849, 437] width 360 height 60
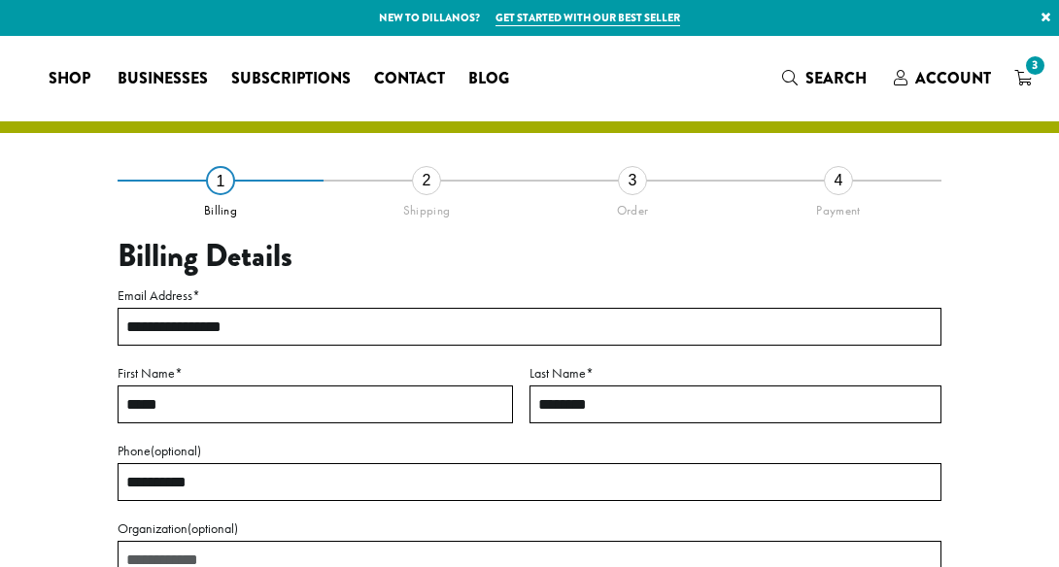
select select "**"
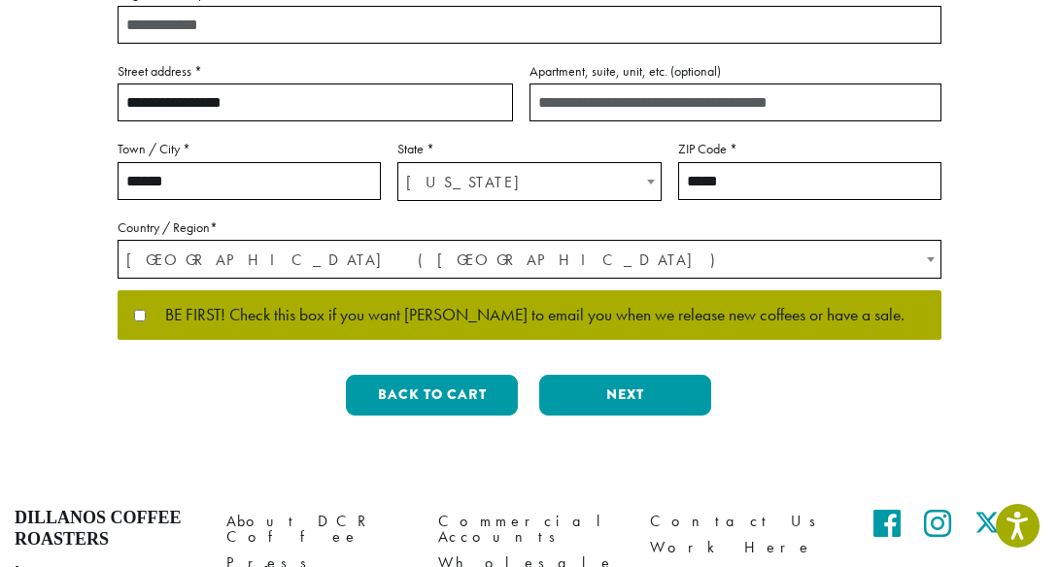
scroll to position [540, 0]
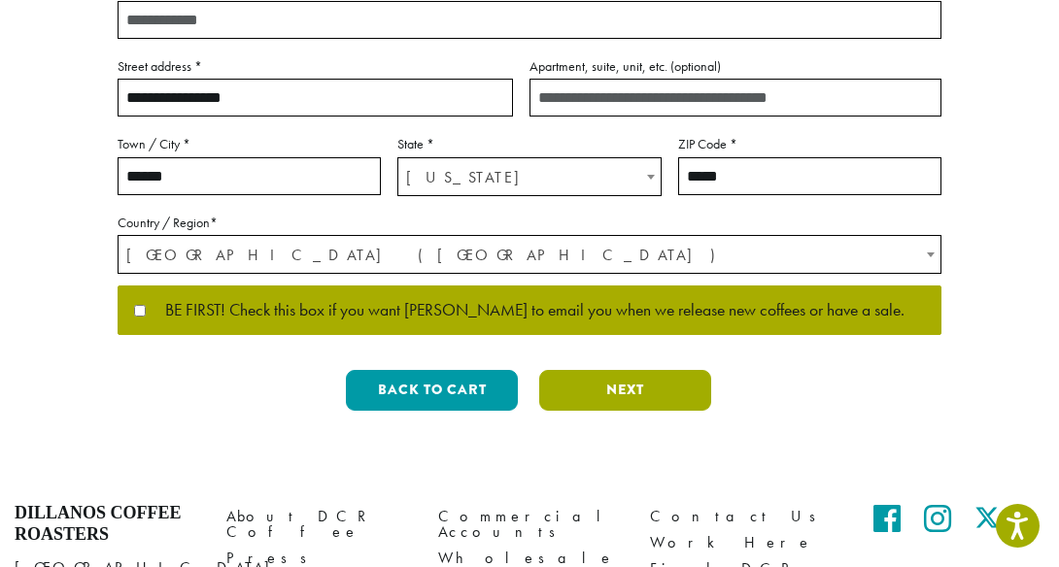
click at [570, 384] on button "Next" at bounding box center [625, 390] width 172 height 41
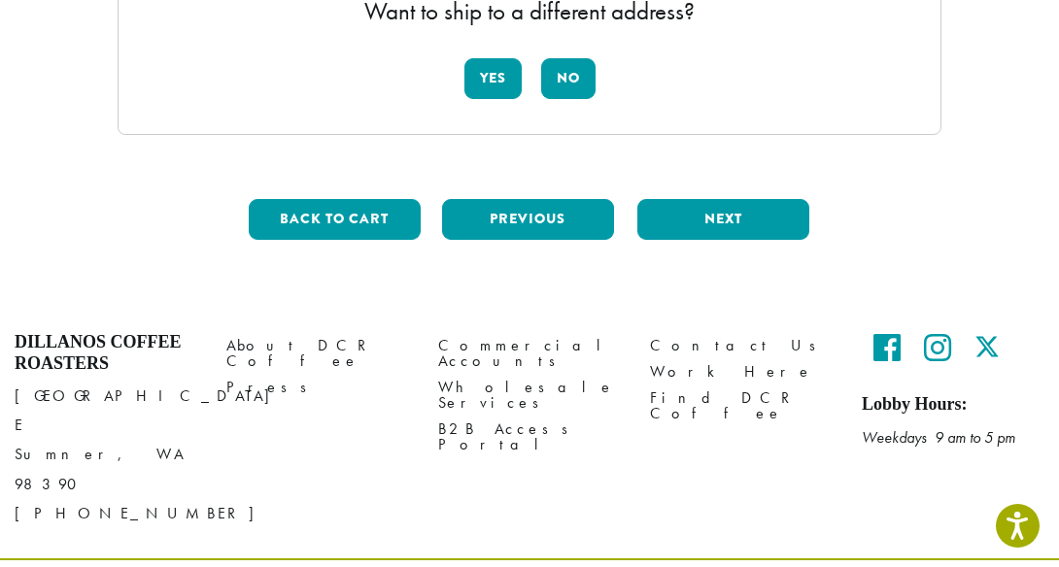
scroll to position [268, 0]
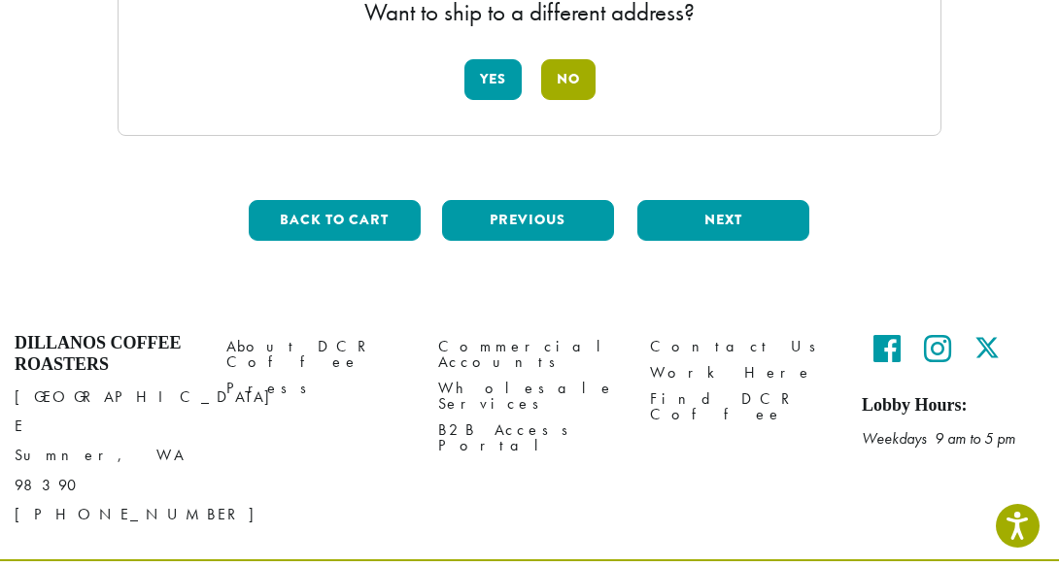
click at [567, 78] on button "No" at bounding box center [568, 79] width 54 height 41
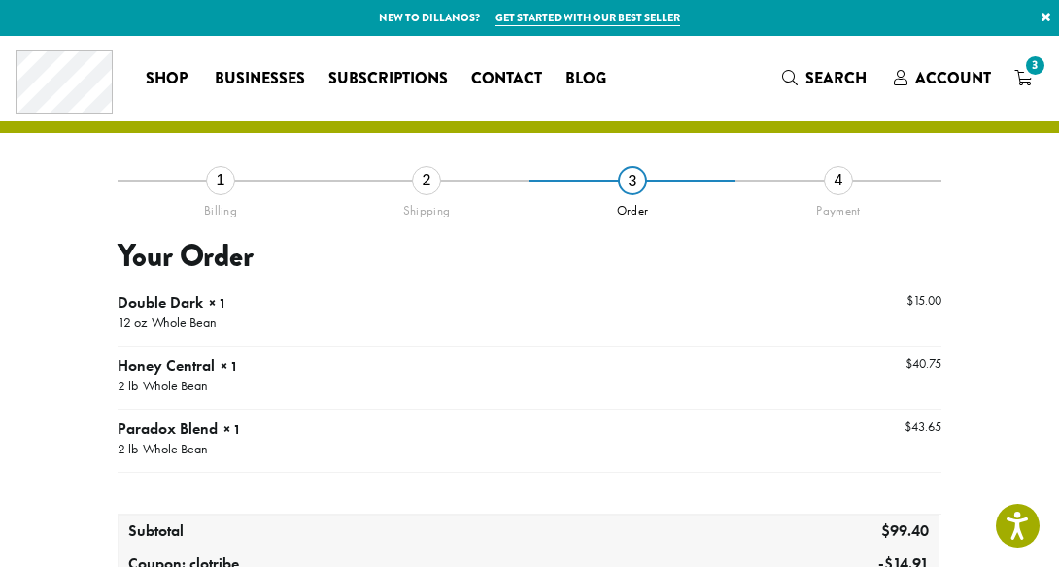
scroll to position [0, 0]
click at [833, 71] on span "Search" at bounding box center [835, 78] width 61 height 22
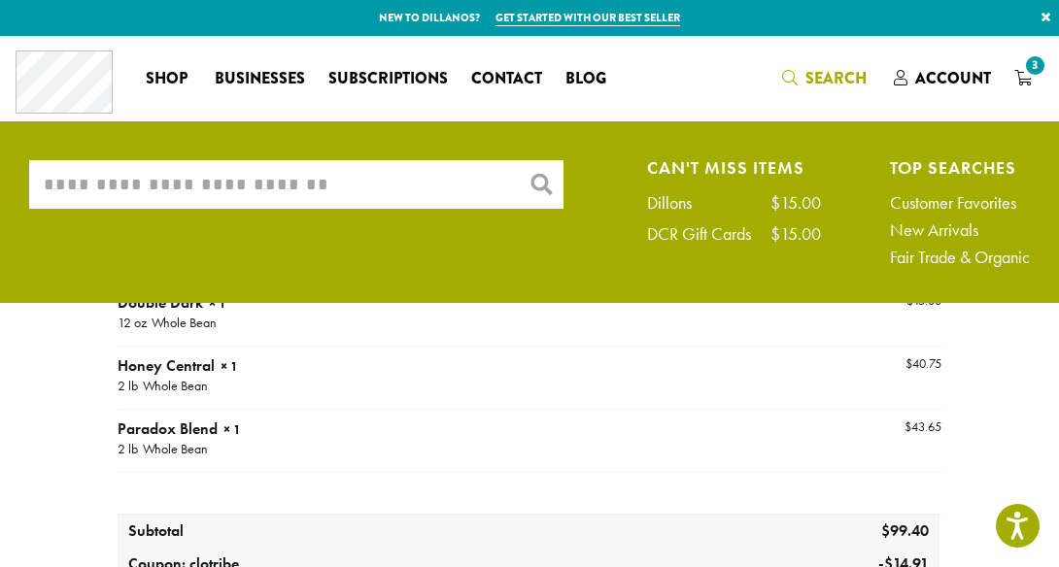
click at [163, 189] on input "What are you searching for?" at bounding box center [296, 184] width 534 height 49
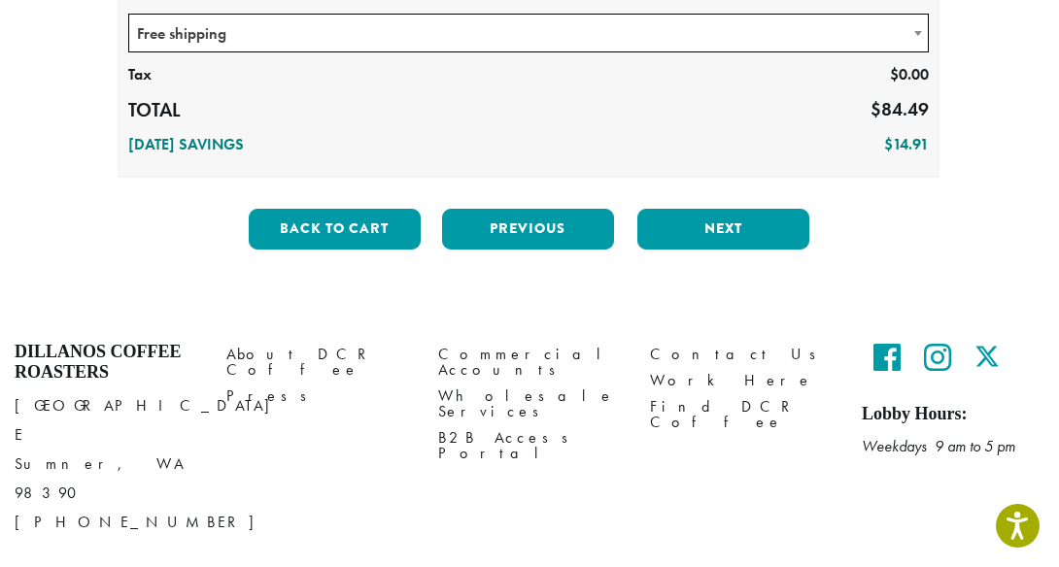
scroll to position [631, 0]
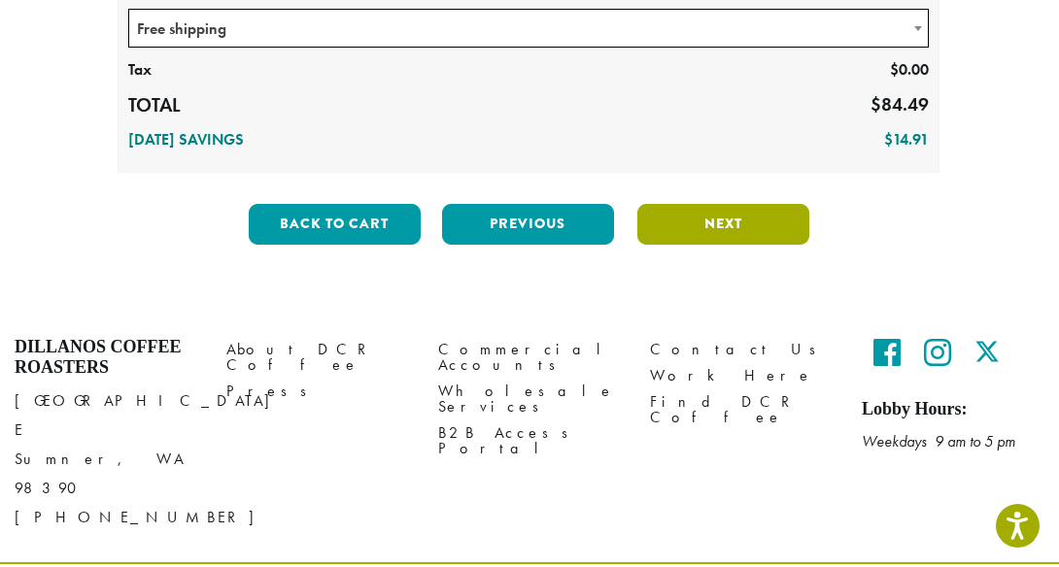
type input "**********"
click at [706, 218] on button "Next" at bounding box center [723, 224] width 172 height 41
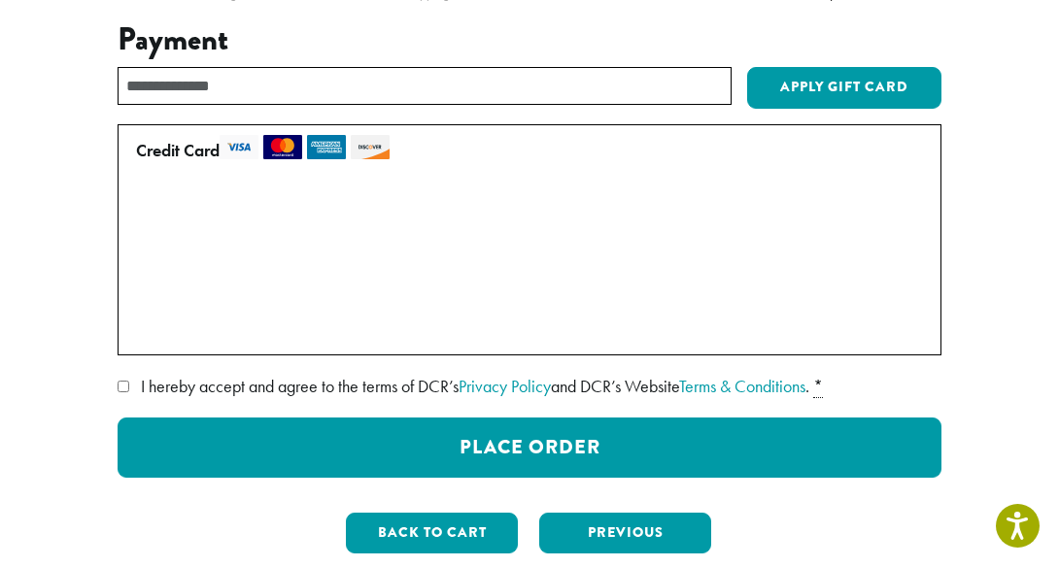
scroll to position [219, 0]
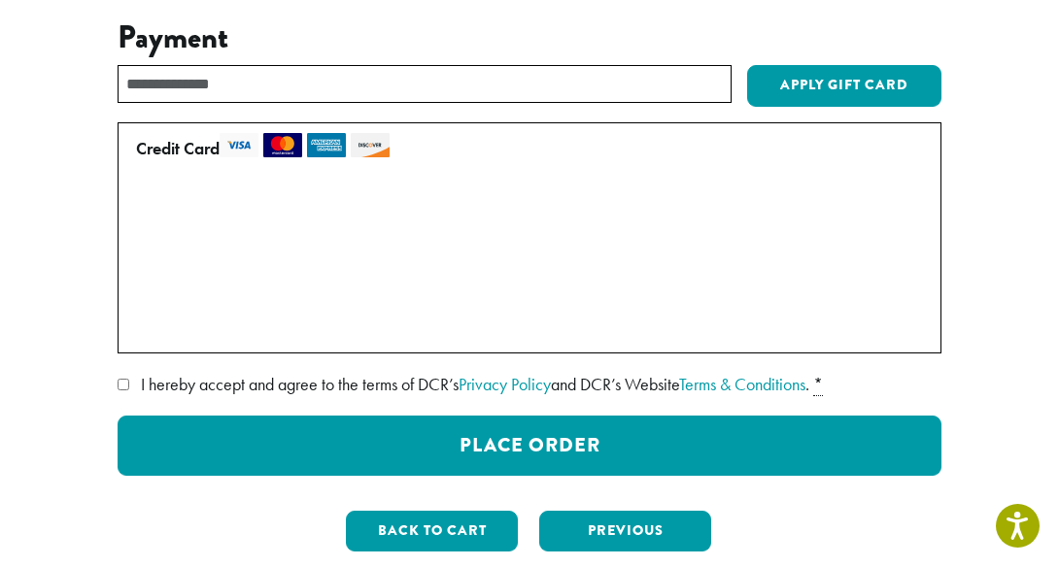
click at [142, 284] on label "• • • 9484 (expires 02/29)" at bounding box center [525, 286] width 779 height 31
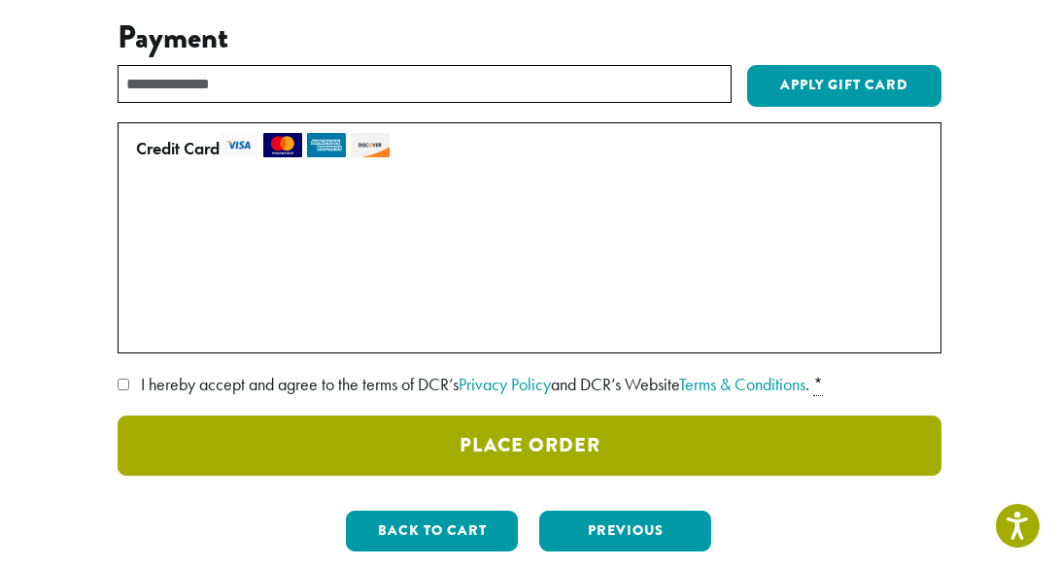
click at [581, 442] on button "Place Order" at bounding box center [530, 446] width 824 height 60
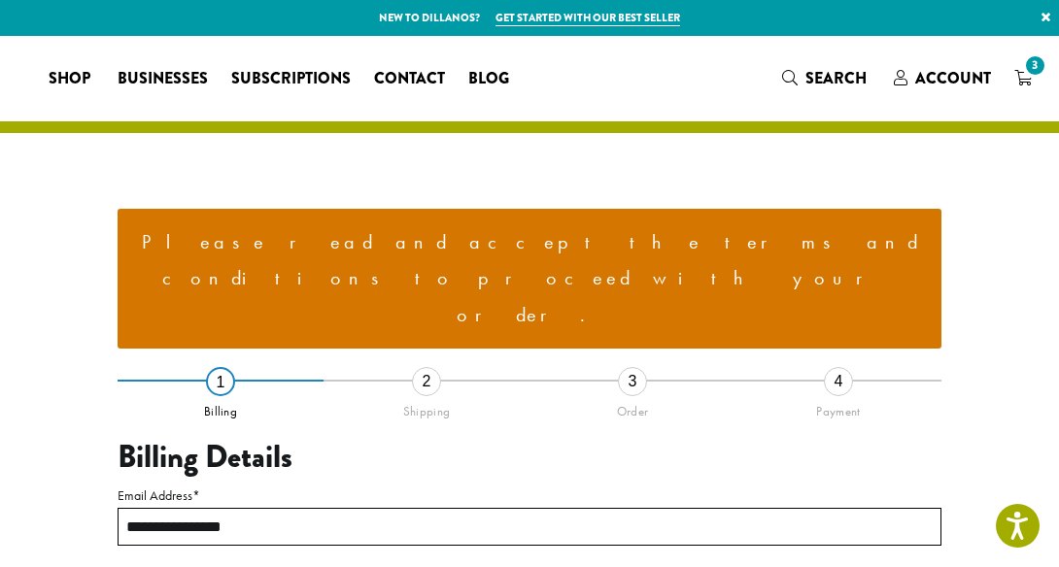
select select "**"
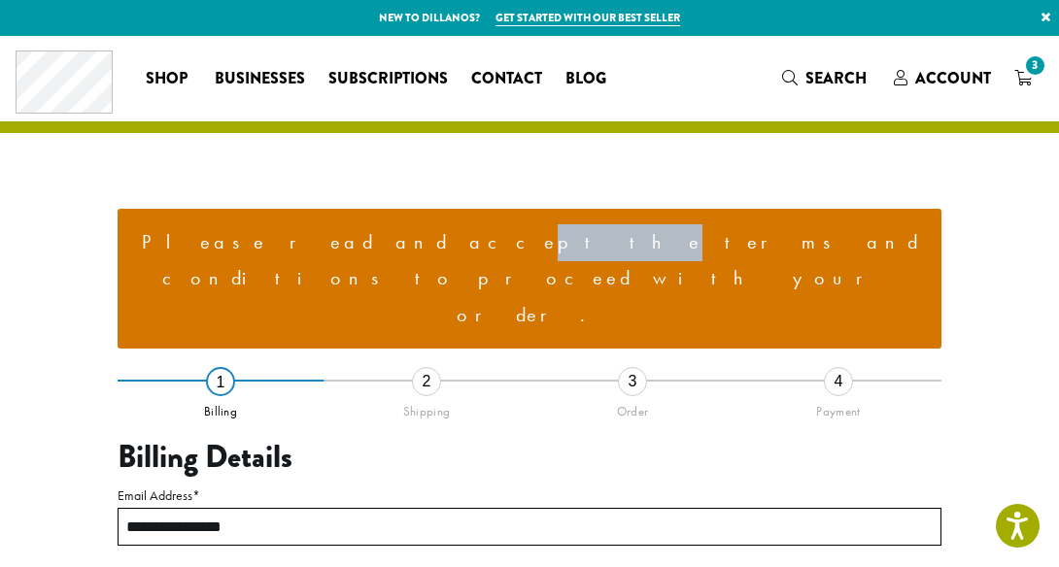
click at [368, 236] on li "Please read and accept the terms and conditions to proceed with your order." at bounding box center [529, 279] width 792 height 110
click at [892, 239] on li "Please read and accept the terms and conditions to proceed with your order." at bounding box center [529, 279] width 792 height 110
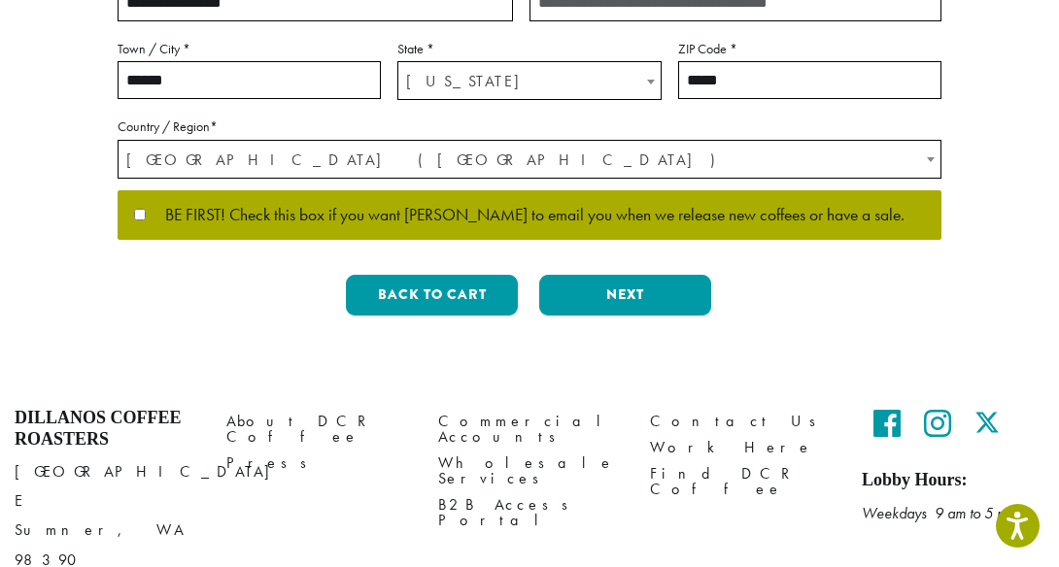
scroll to position [835, 0]
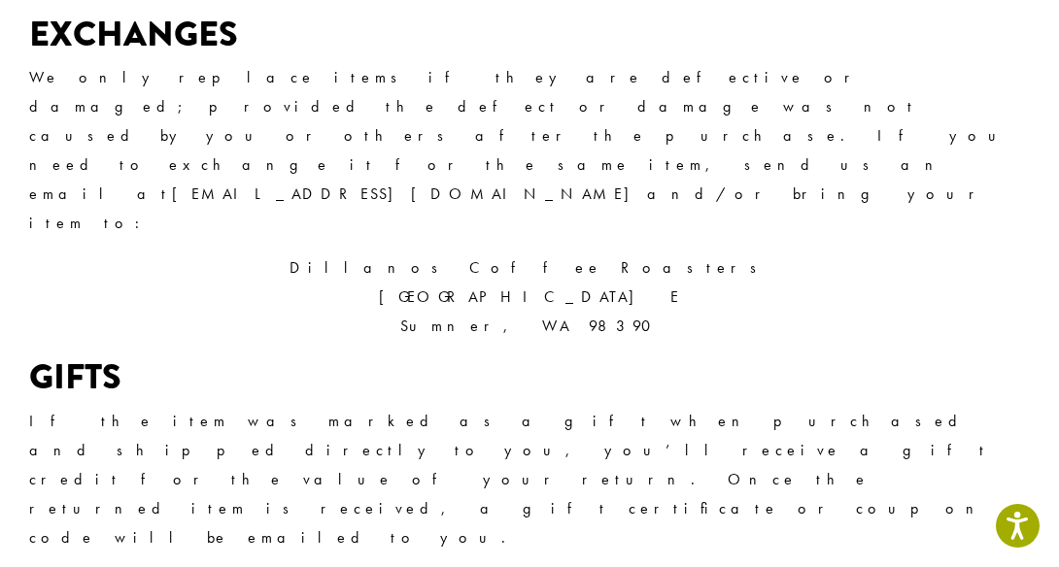
scroll to position [2085, 0]
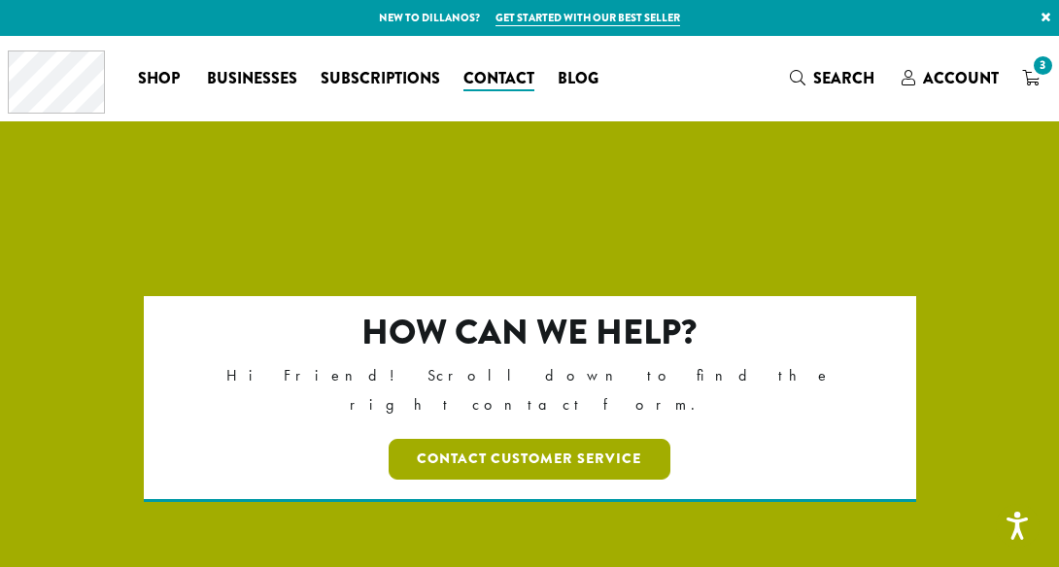
click at [512, 439] on link "Contact Customer Service" at bounding box center [529, 459] width 283 height 41
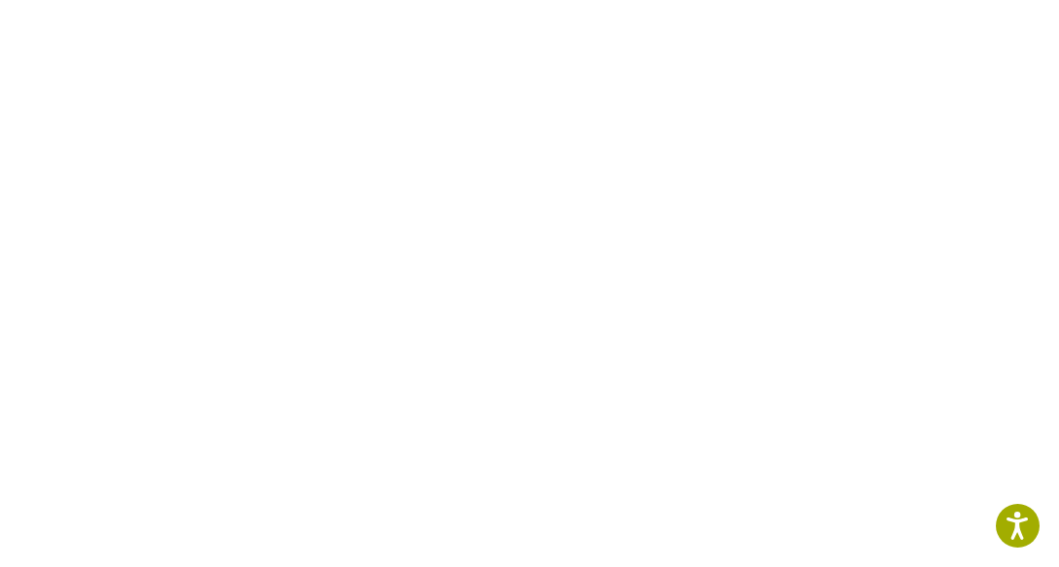
scroll to position [439, 0]
